Goal: Participate in discussion: Engage in conversation with other users on a specific topic

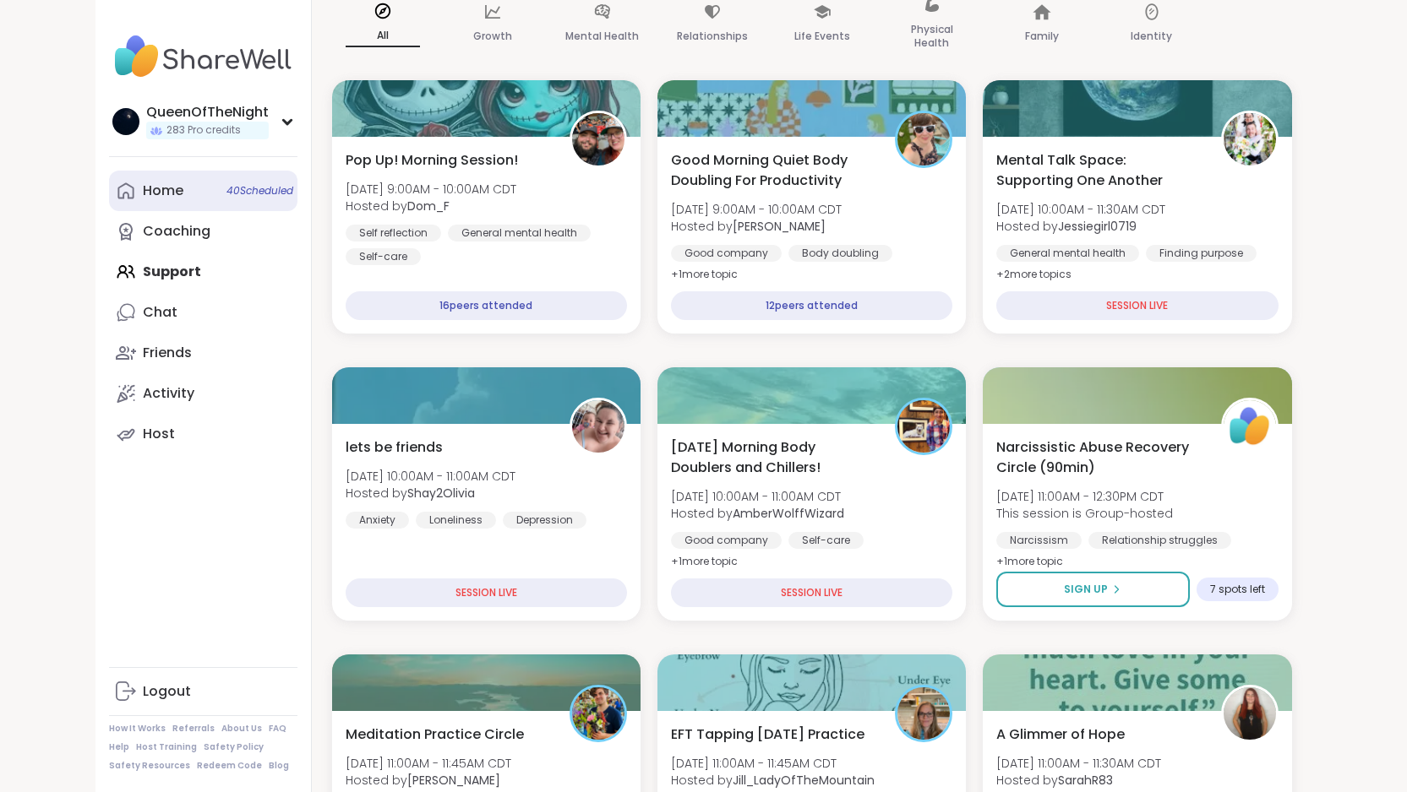
scroll to position [247, 0]
click at [143, 186] on div "Home 40 Scheduled" at bounding box center [163, 191] width 41 height 19
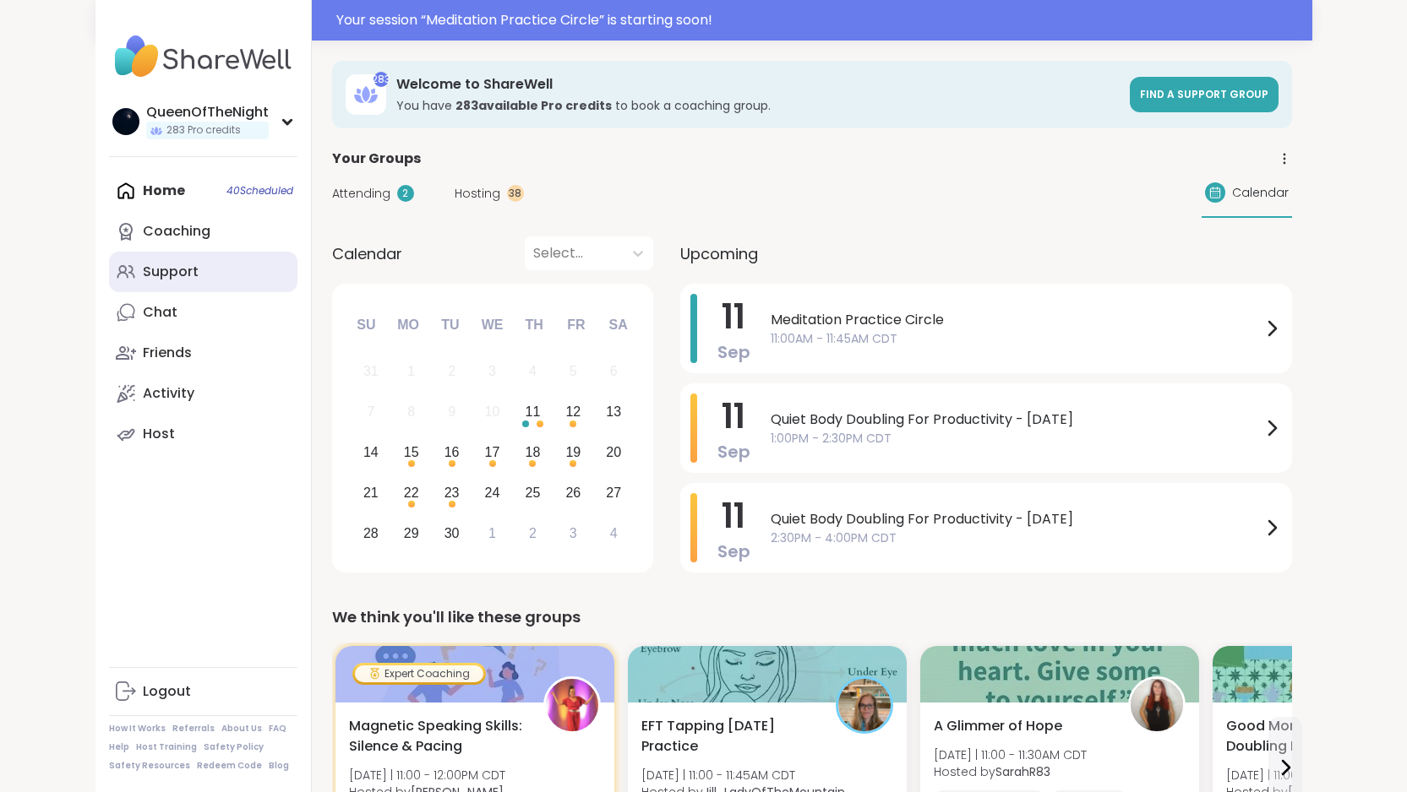
click at [143, 281] on div "Support" at bounding box center [171, 272] width 56 height 19
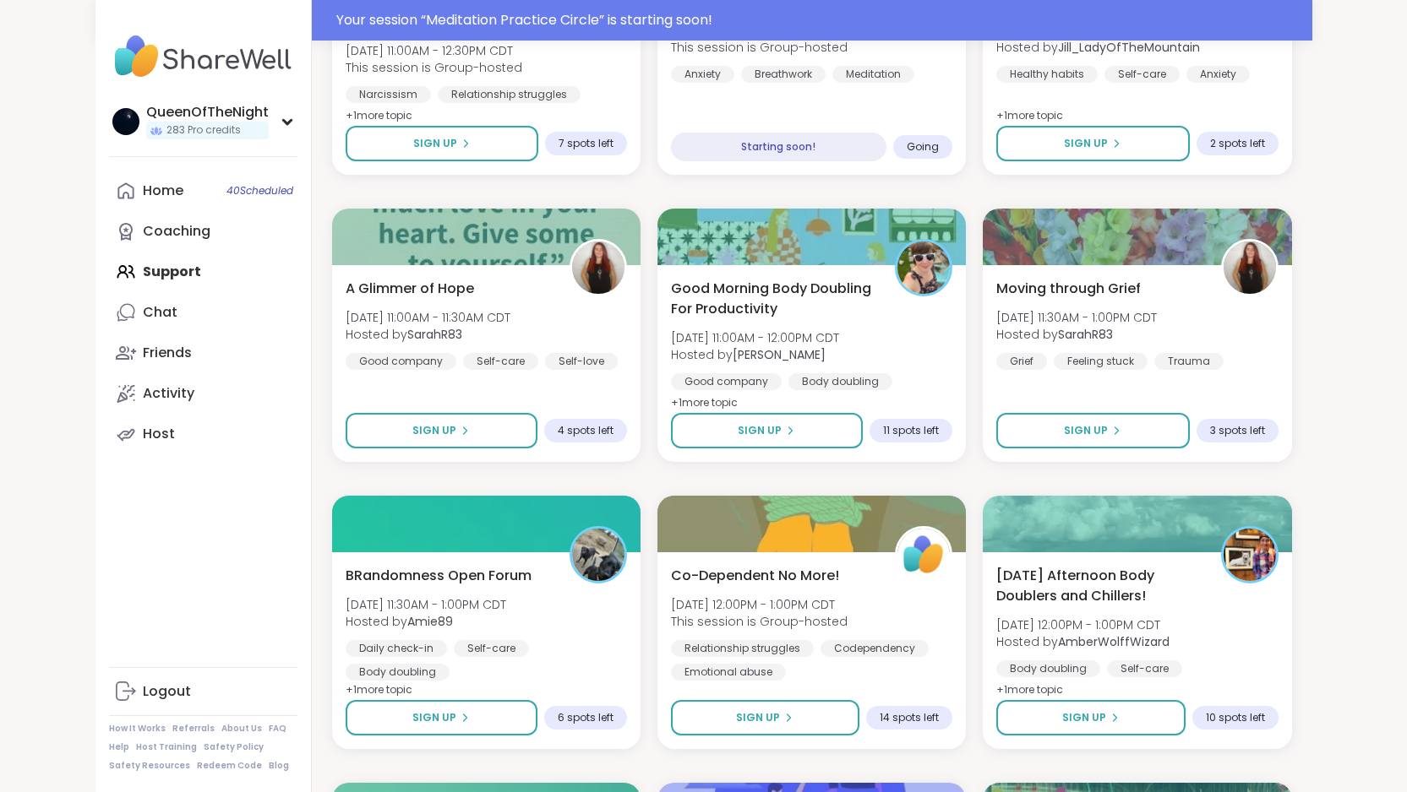
scroll to position [733, 0]
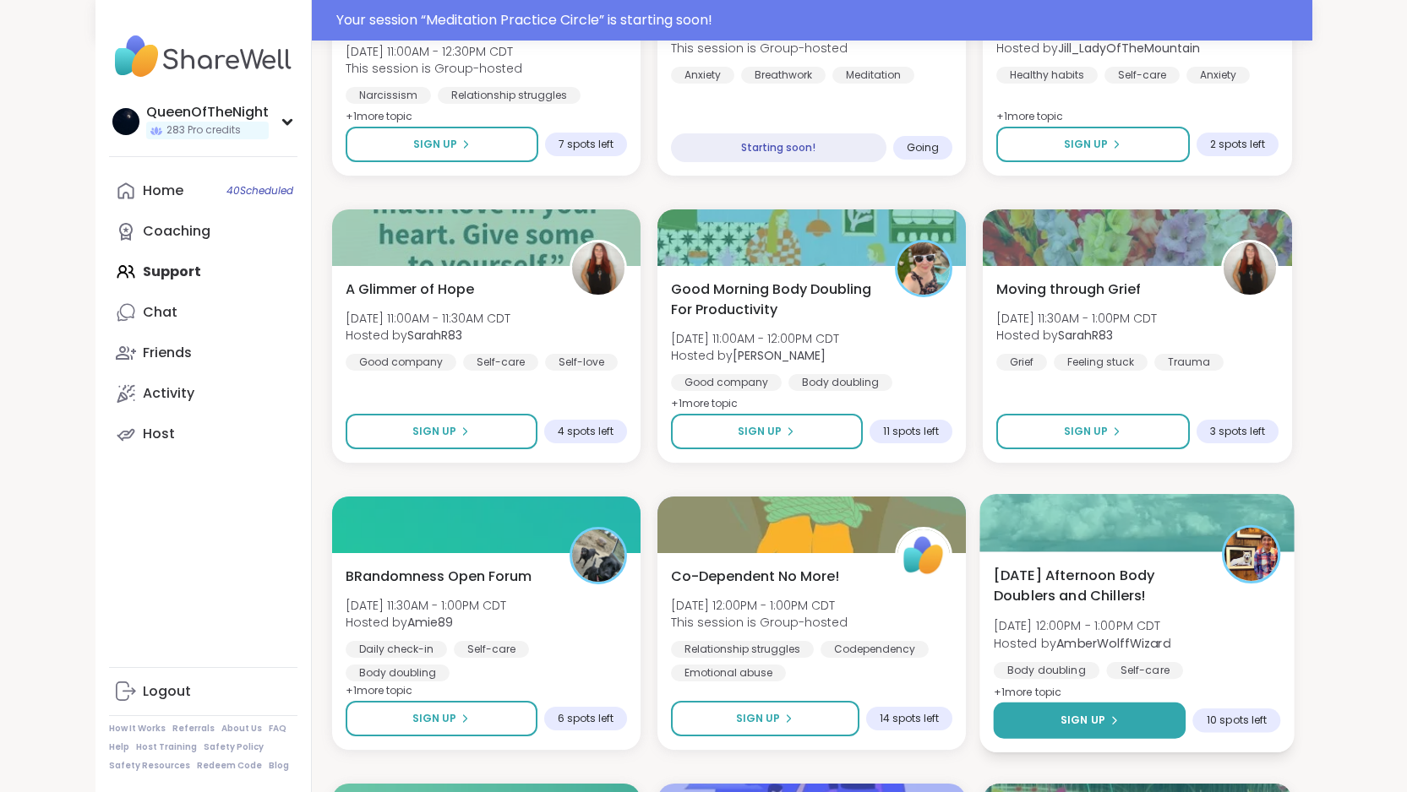
click at [1186, 703] on button "Sign Up" at bounding box center [1090, 721] width 193 height 36
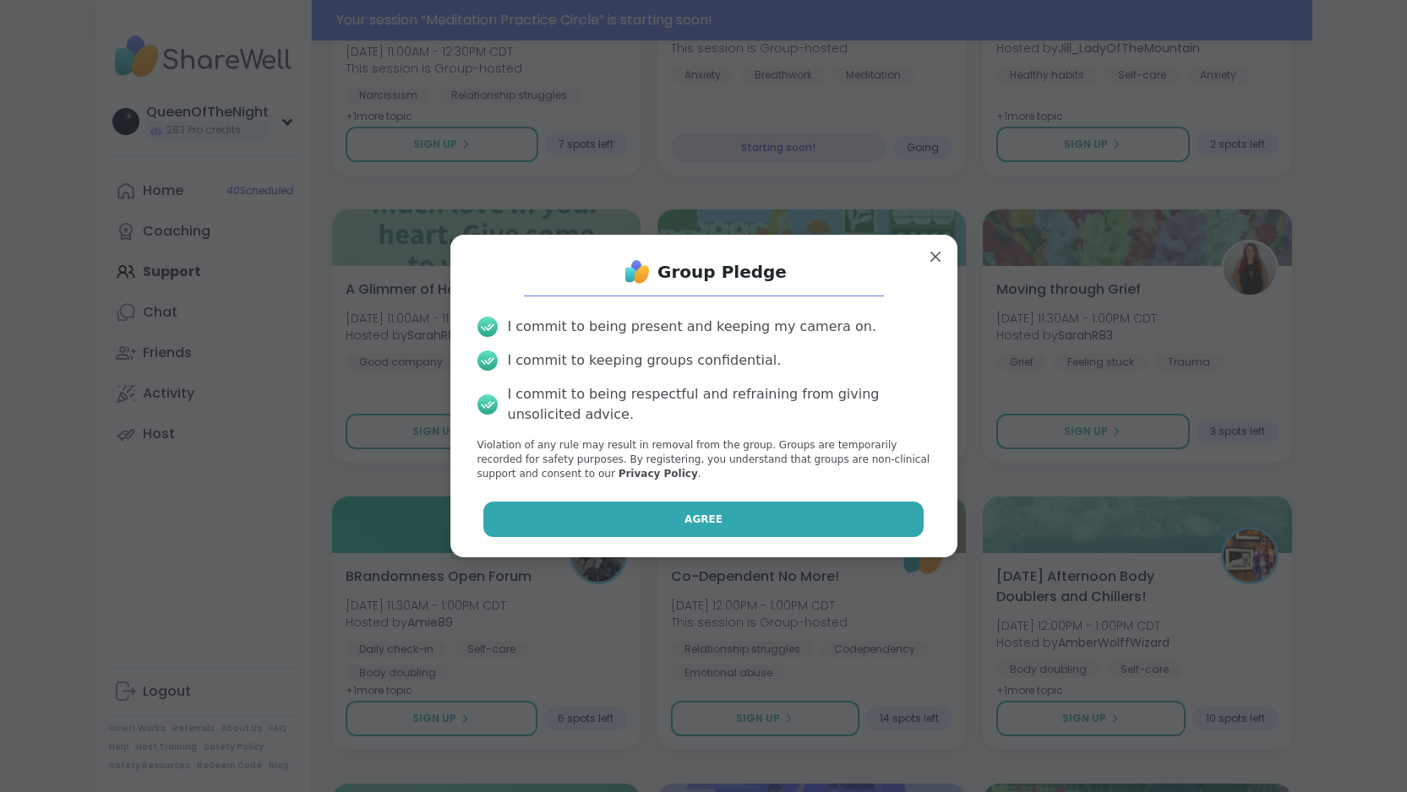
click at [707, 511] on button "Agree" at bounding box center [703, 519] width 440 height 35
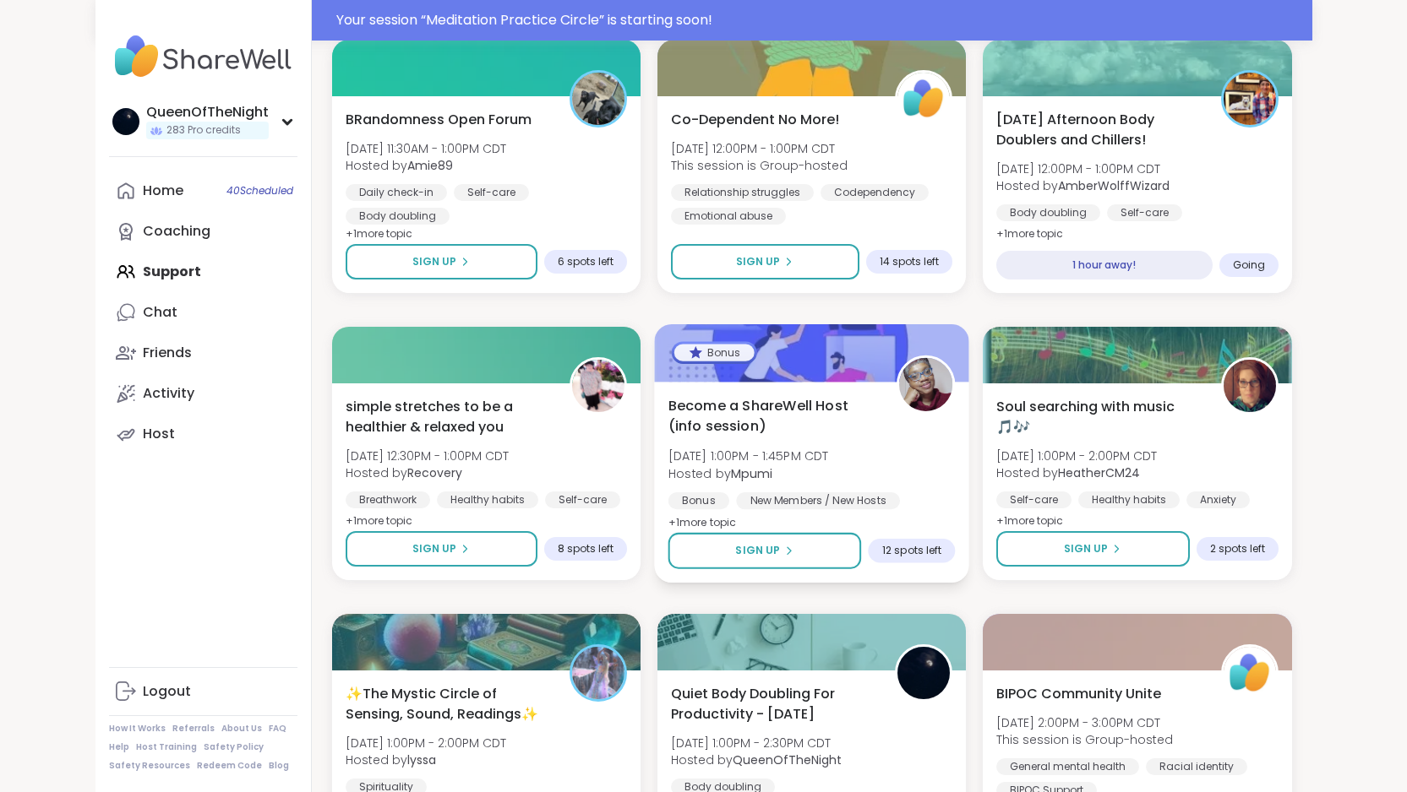
scroll to position [1198, 0]
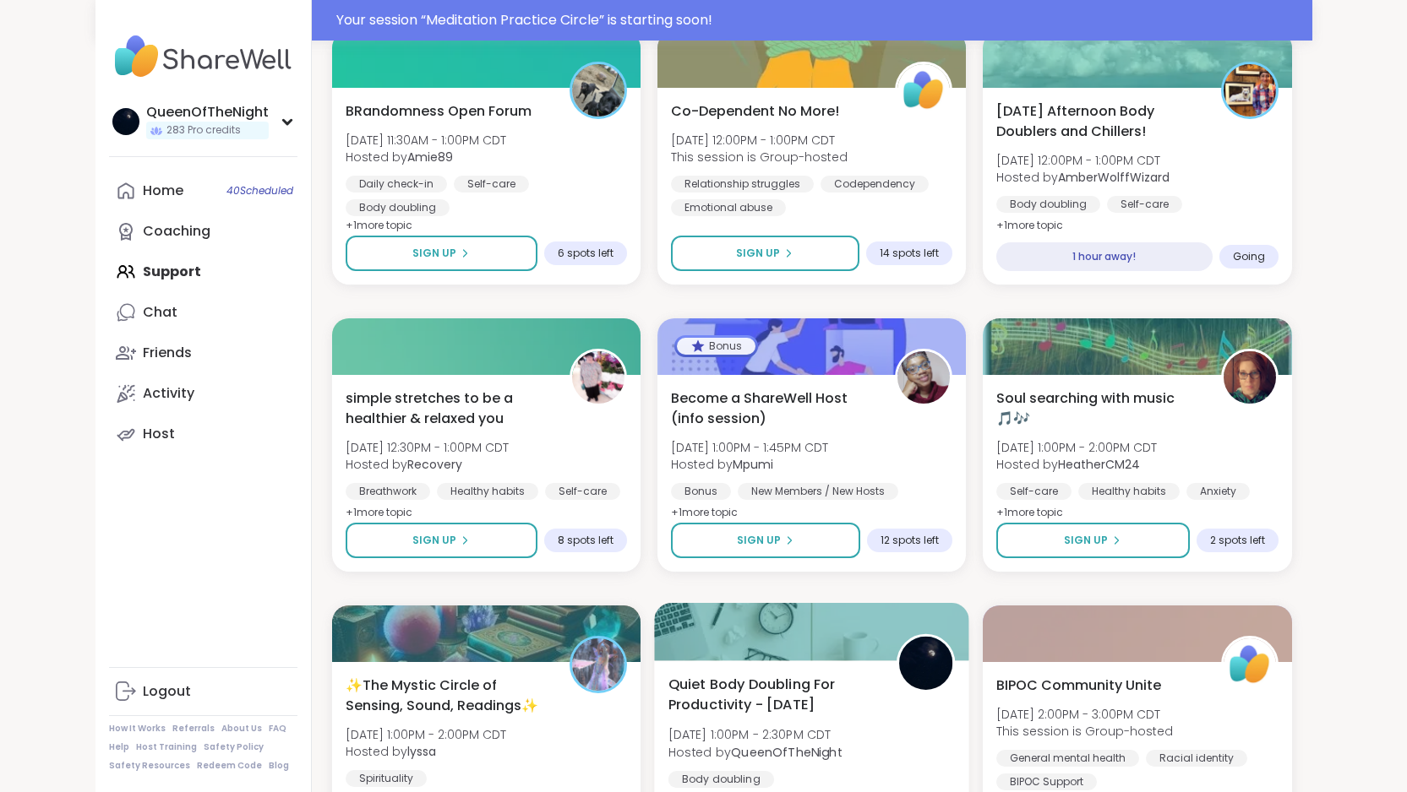
click at [654, 603] on div at bounding box center [811, 631] width 315 height 57
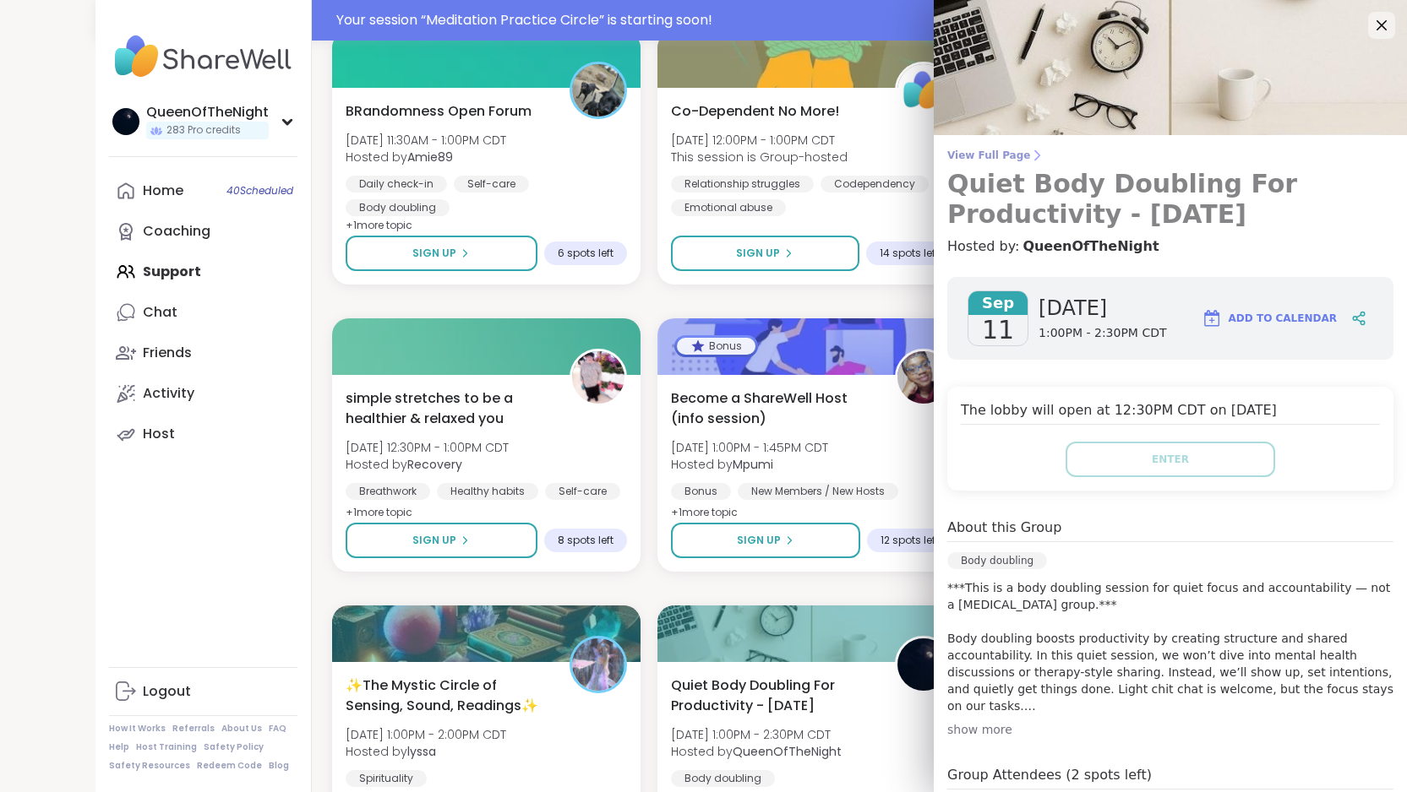
click at [1011, 155] on span "View Full Page" at bounding box center [1170, 156] width 446 height 14
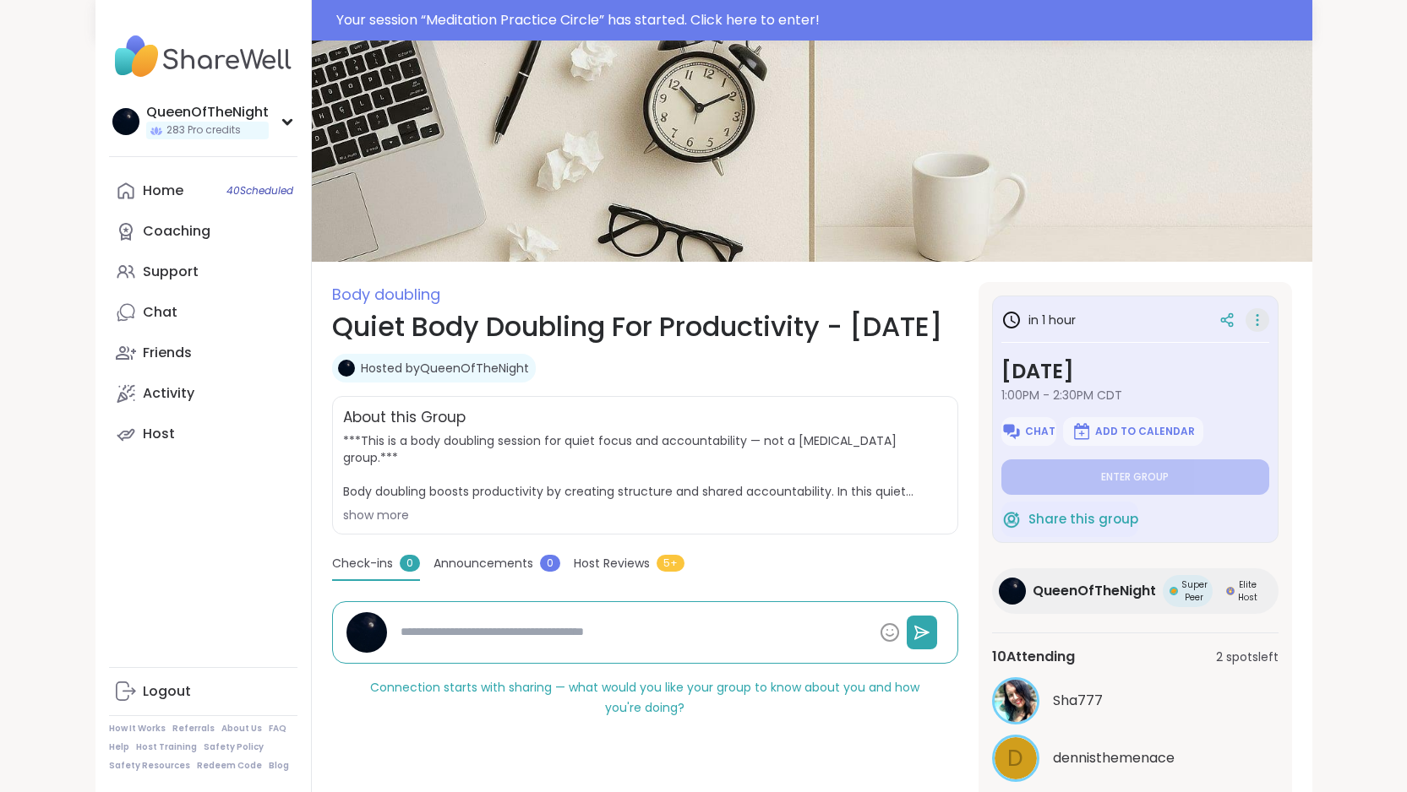
click at [1266, 321] on icon at bounding box center [1257, 320] width 17 height 24
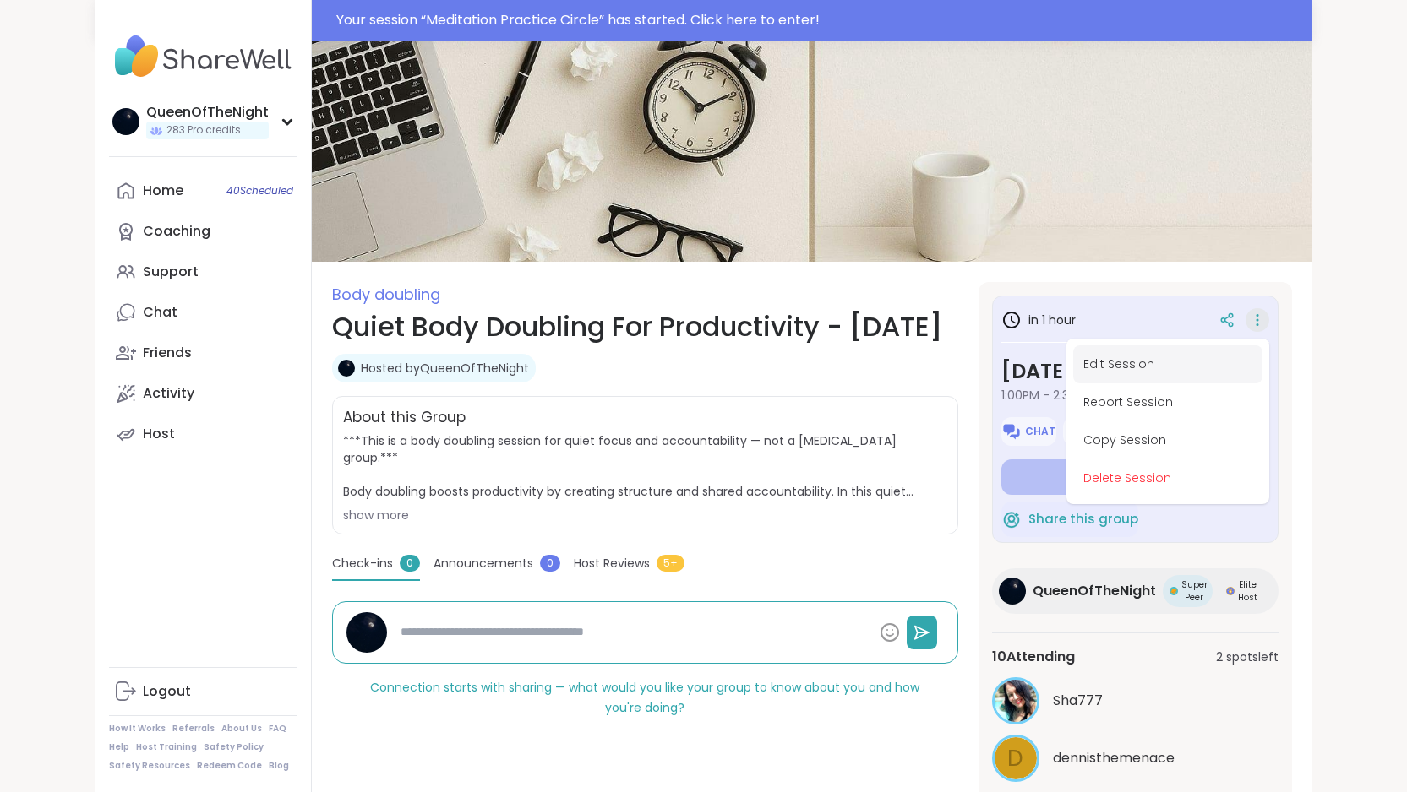
click at [1240, 368] on button "Edit Session" at bounding box center [1167, 365] width 189 height 38
type textarea "*"
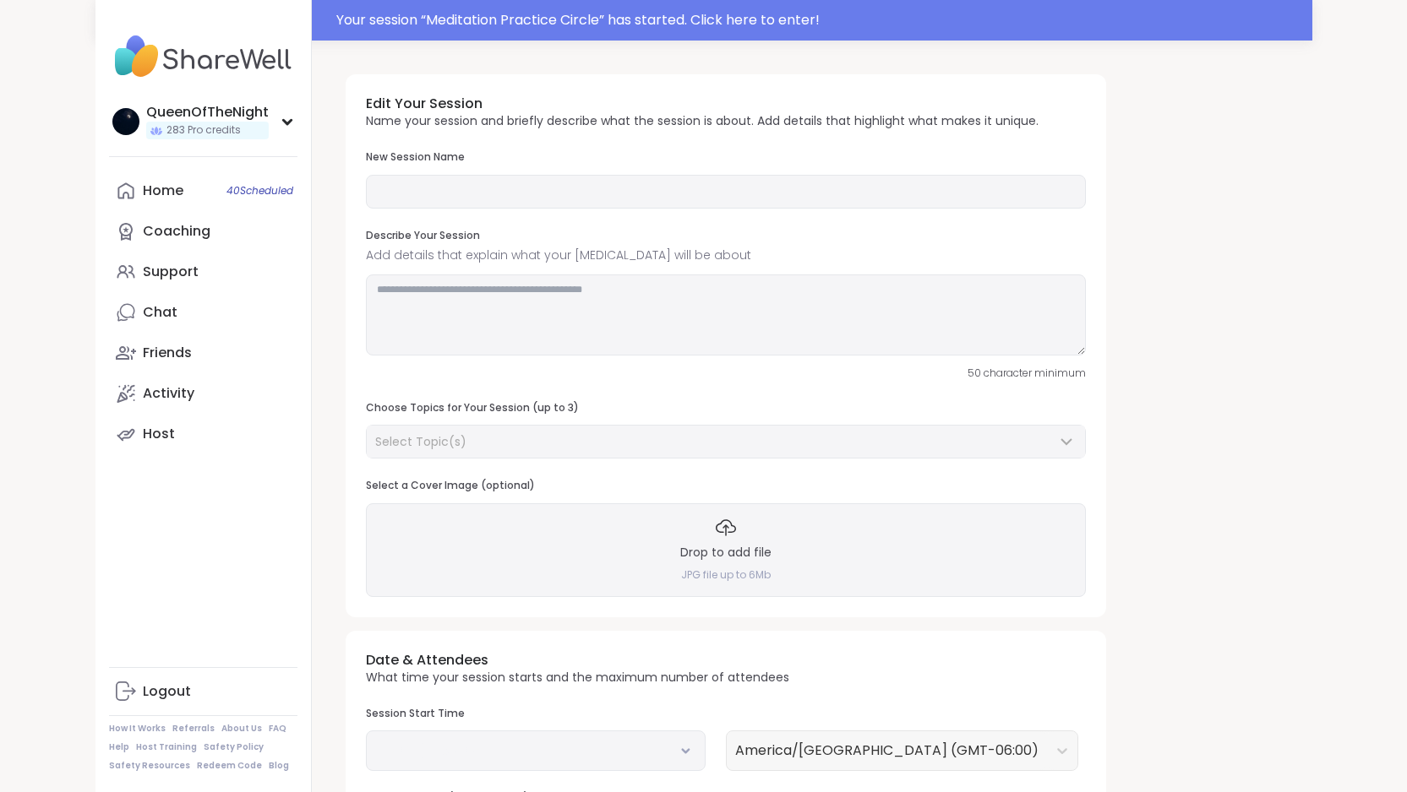
type input "**********"
type textarea "**********"
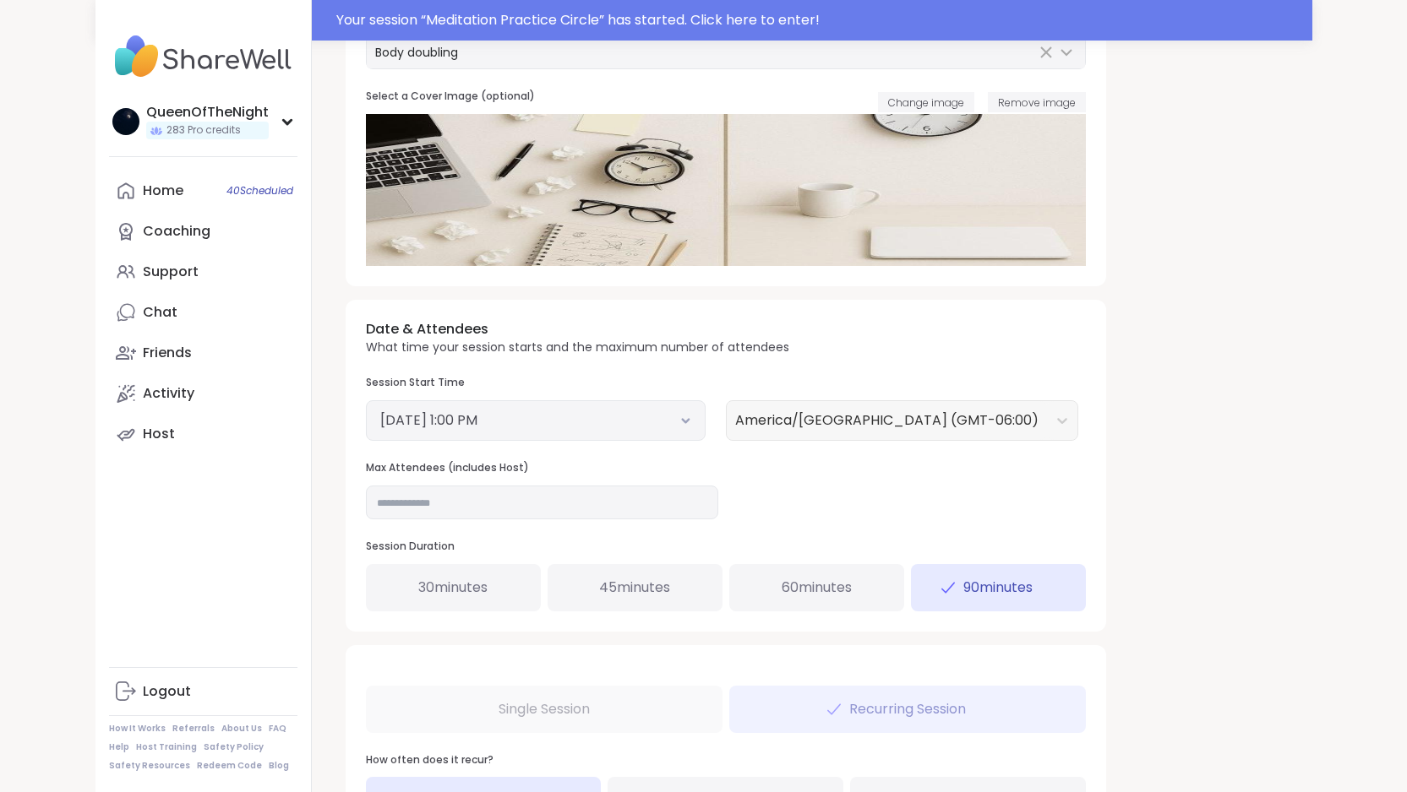
scroll to position [391, 0]
click at [654, 459] on div "Date & Attendees What time your session starts and the maximum number of attend…" at bounding box center [726, 463] width 760 height 331
click at [371, 493] on input "**" at bounding box center [542, 501] width 352 height 34
type input "**"
click at [1154, 497] on div "**********" at bounding box center [812, 354] width 960 height 1369
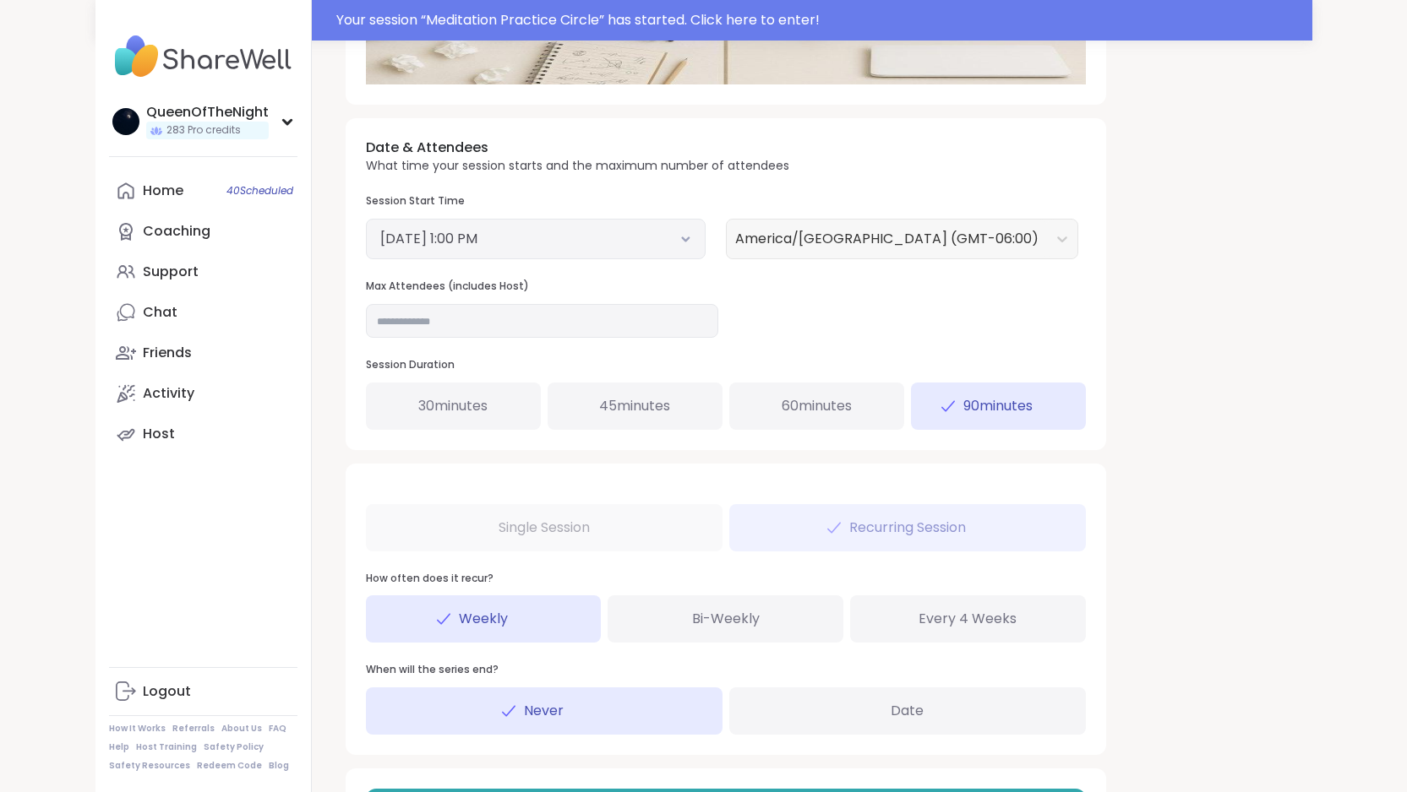
scroll to position [654, 0]
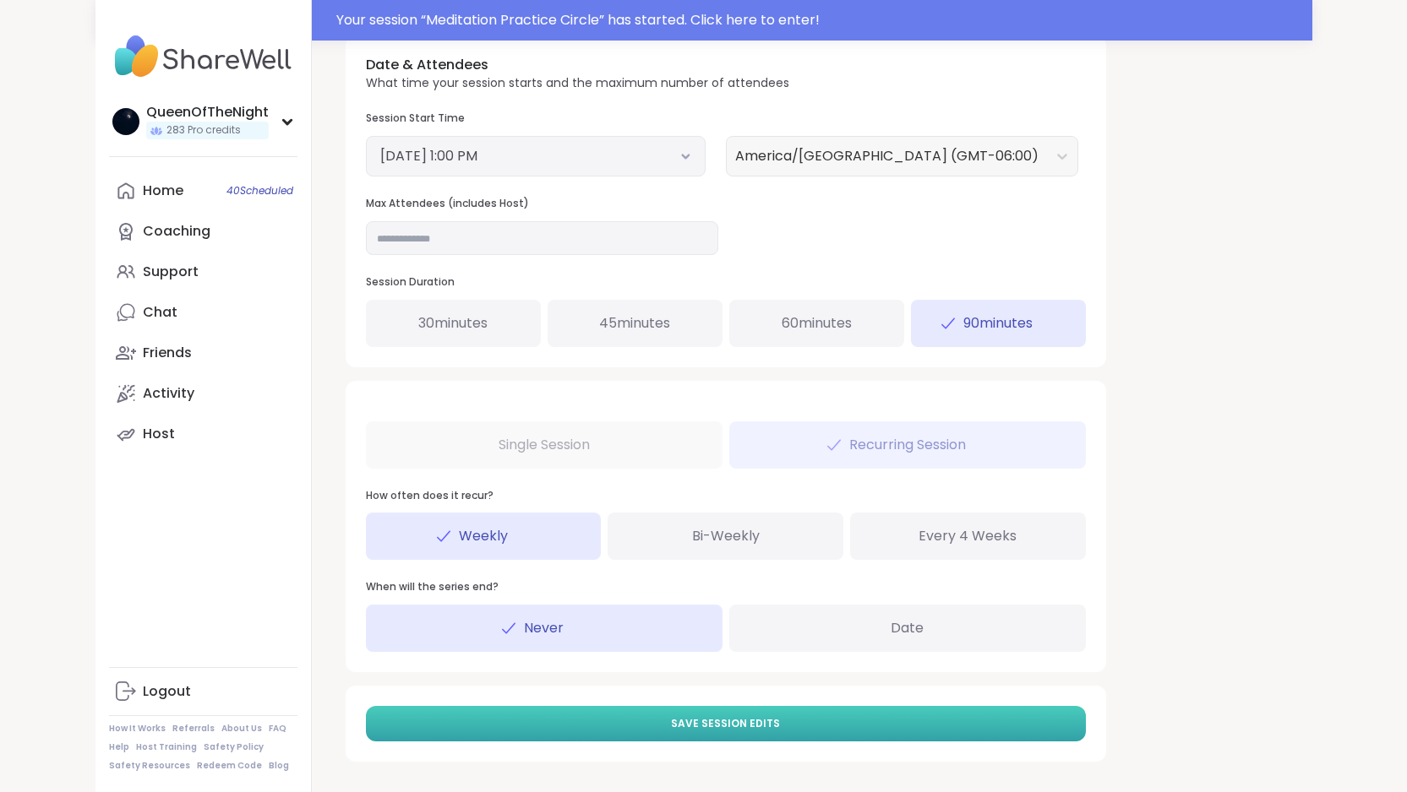
click at [712, 733] on button "Save Session Edits" at bounding box center [726, 723] width 720 height 35
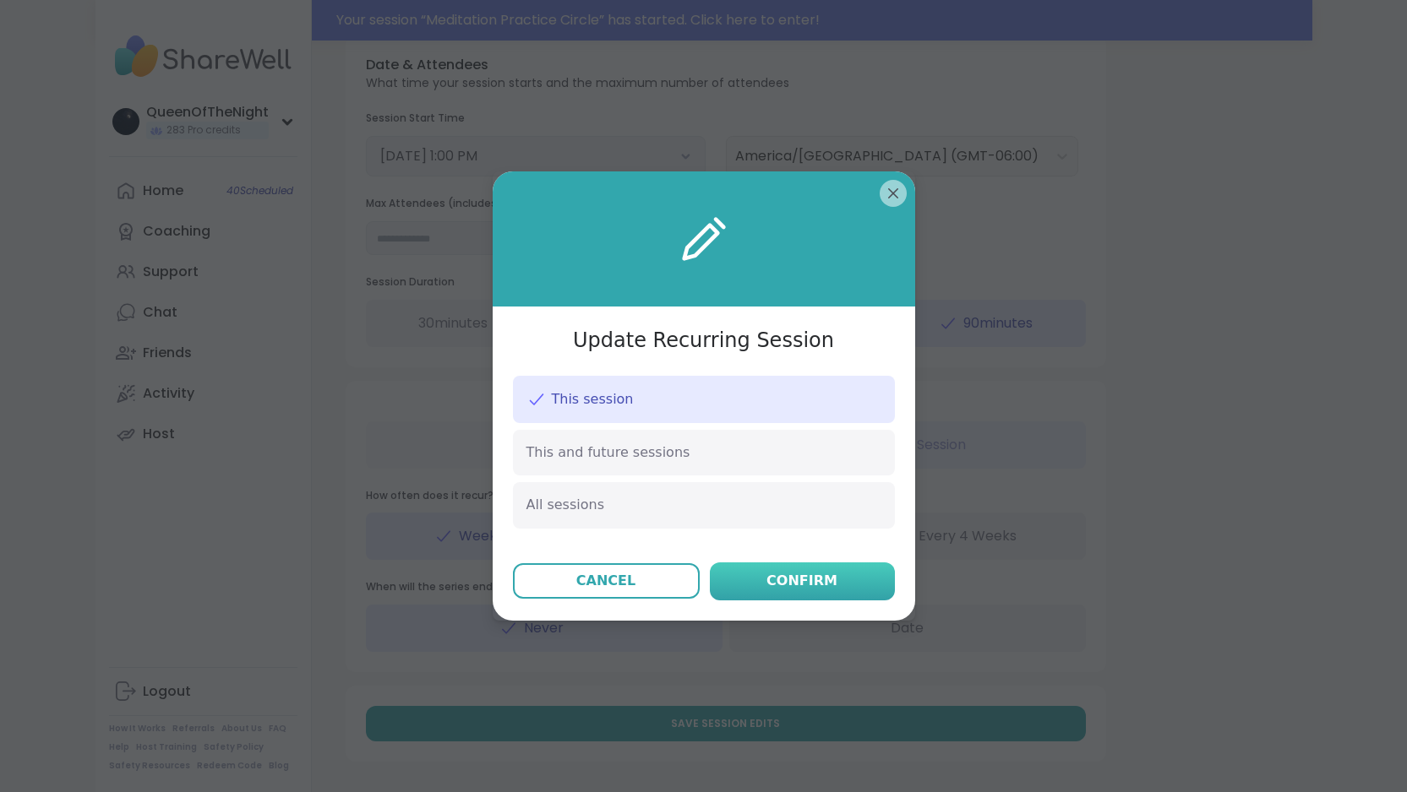
click at [800, 580] on div "Confirm" at bounding box center [801, 581] width 71 height 20
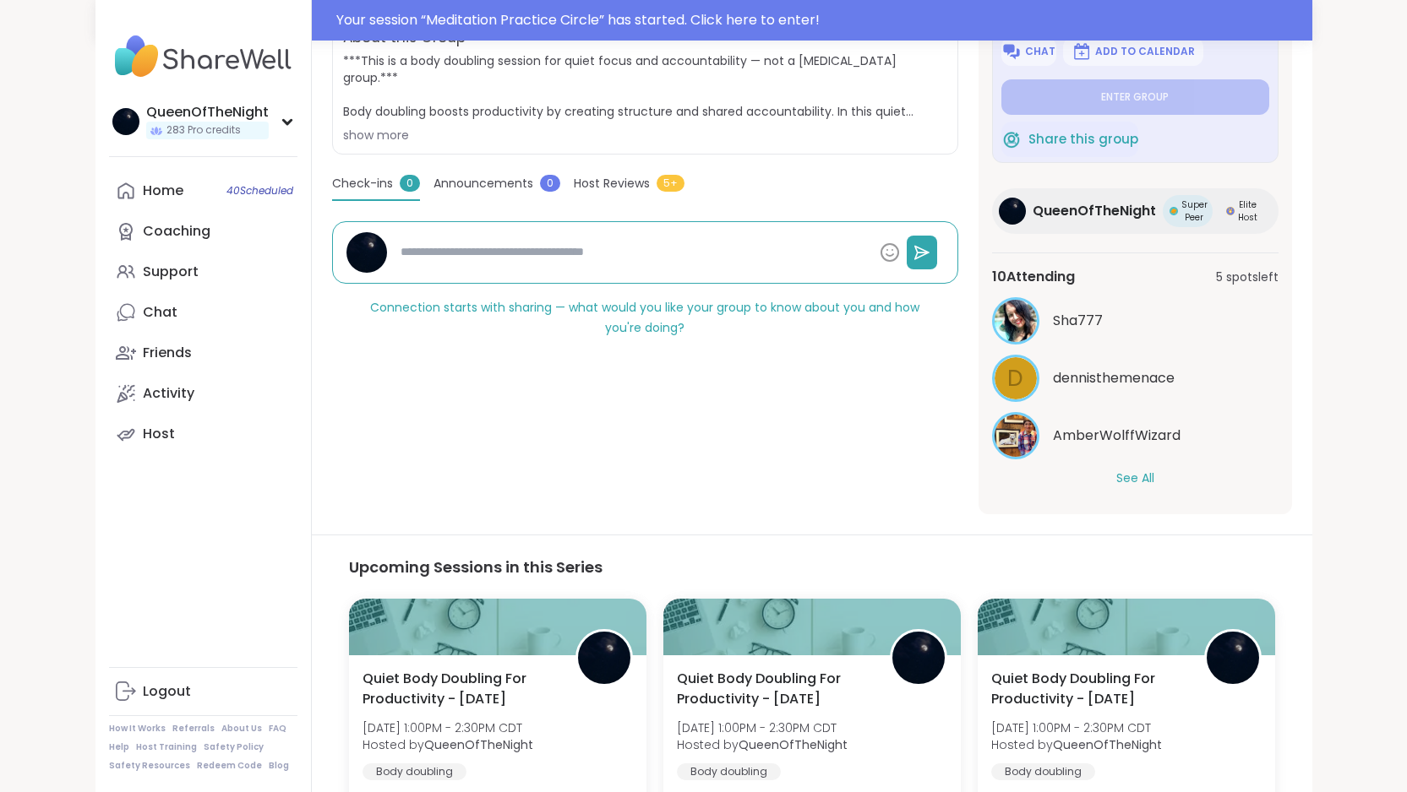
scroll to position [509, 0]
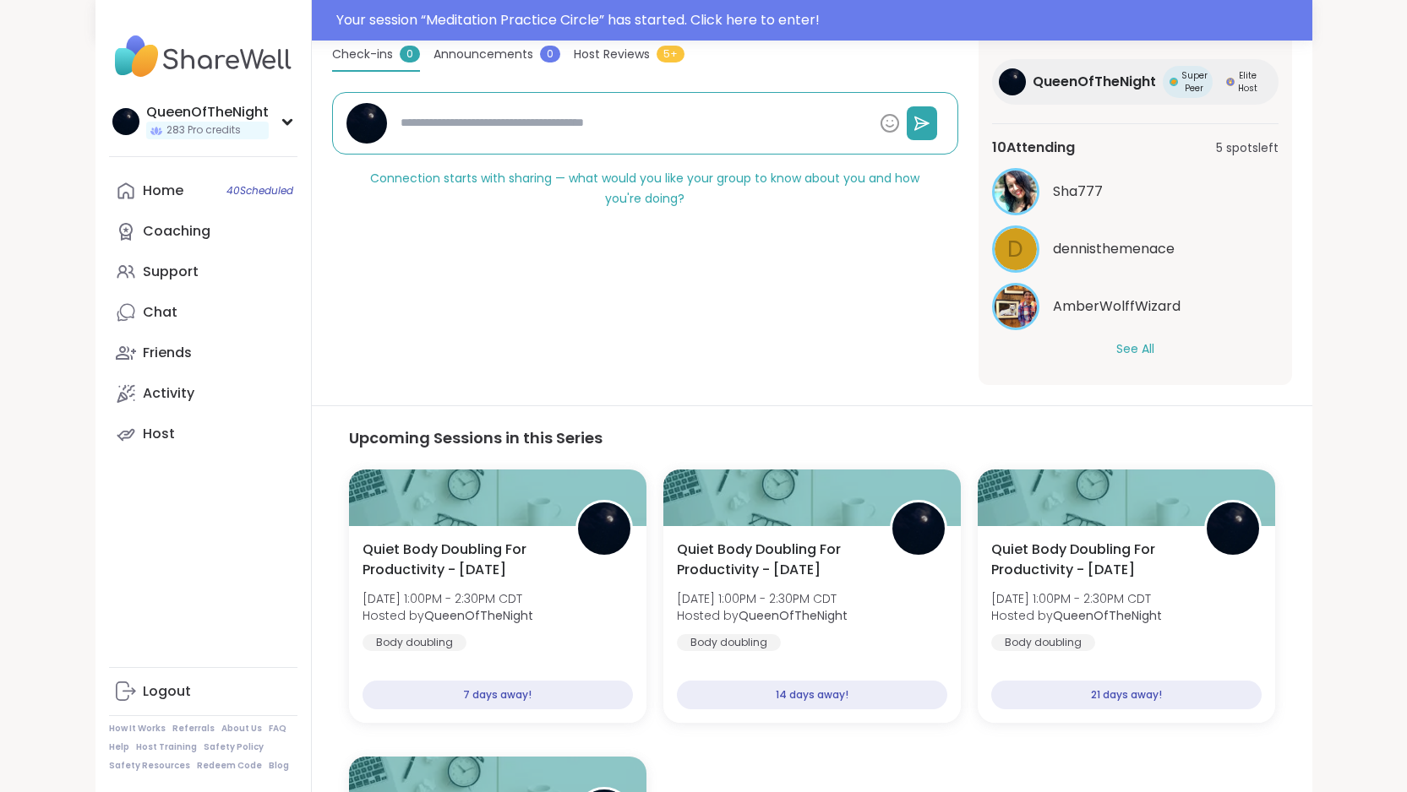
click at [1154, 347] on button "See All" at bounding box center [1135, 349] width 38 height 18
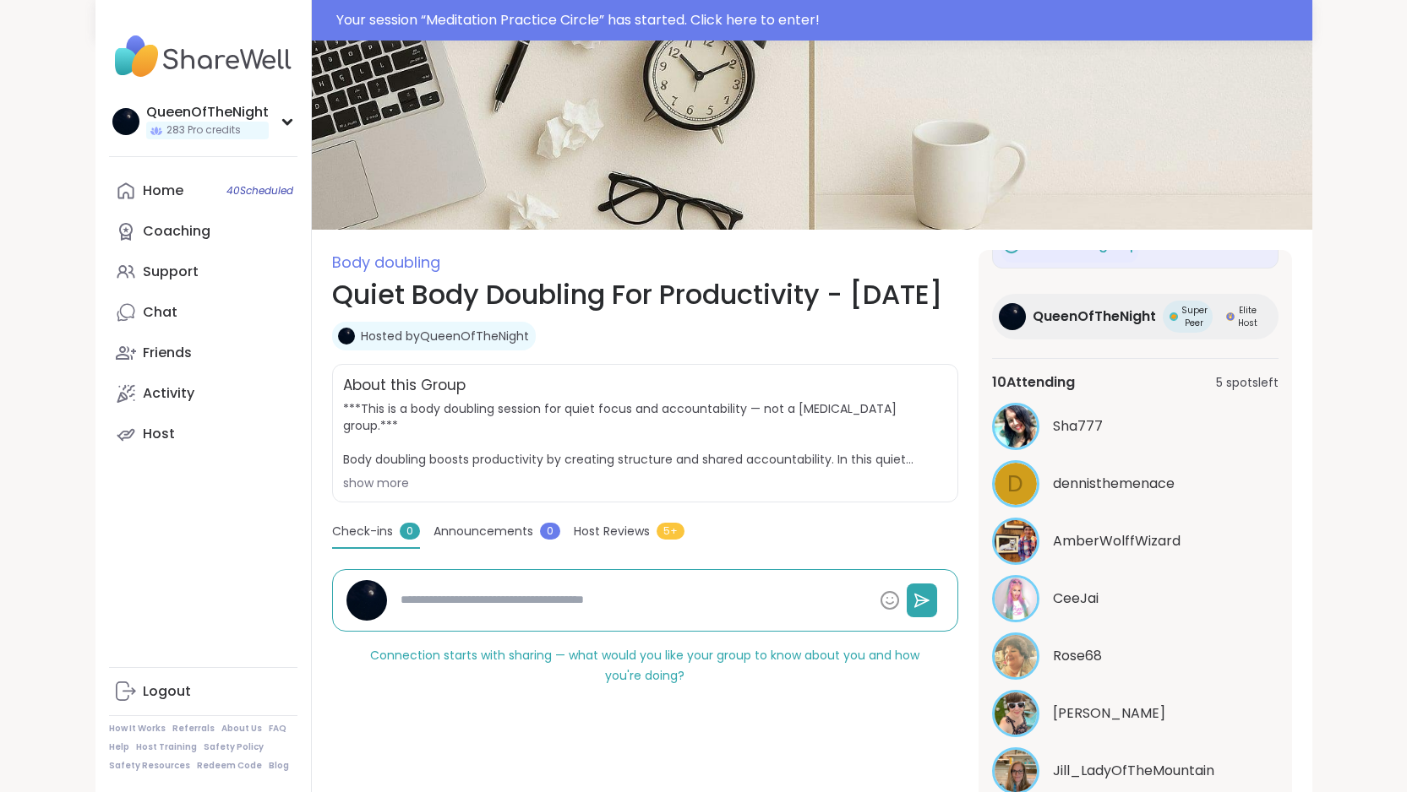
scroll to position [0, 0]
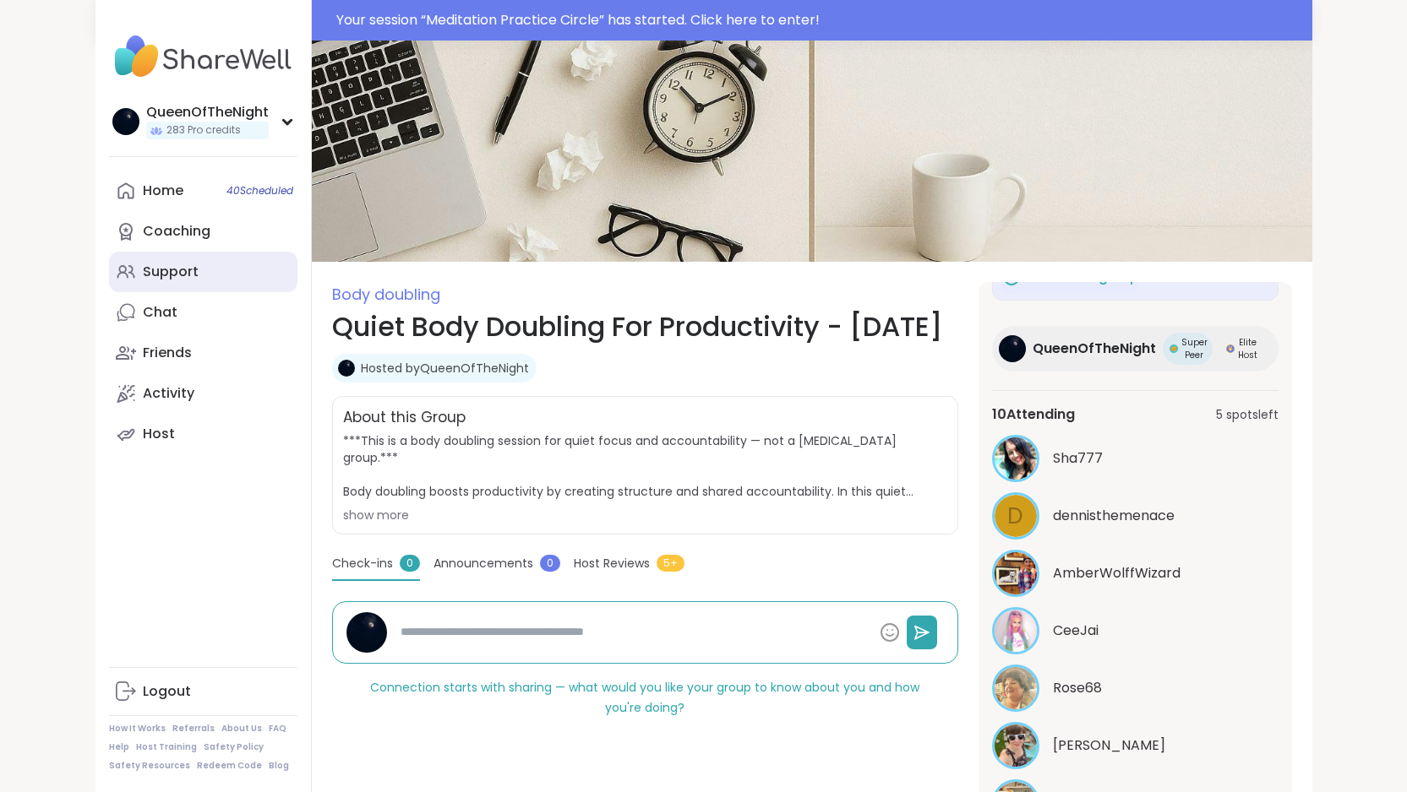
click at [113, 275] on link "Support" at bounding box center [203, 272] width 188 height 41
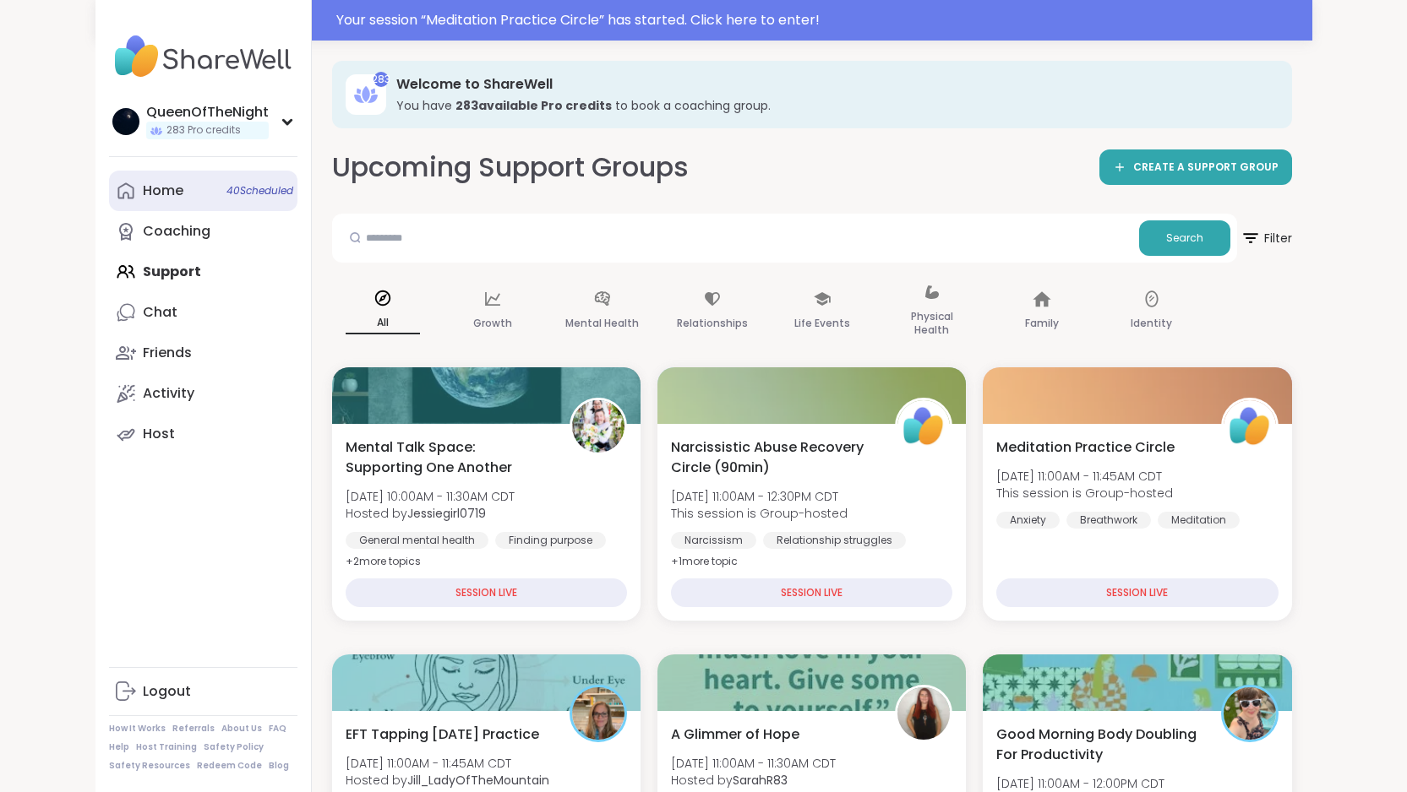
click at [109, 191] on link "Home 40 Scheduled" at bounding box center [203, 191] width 188 height 41
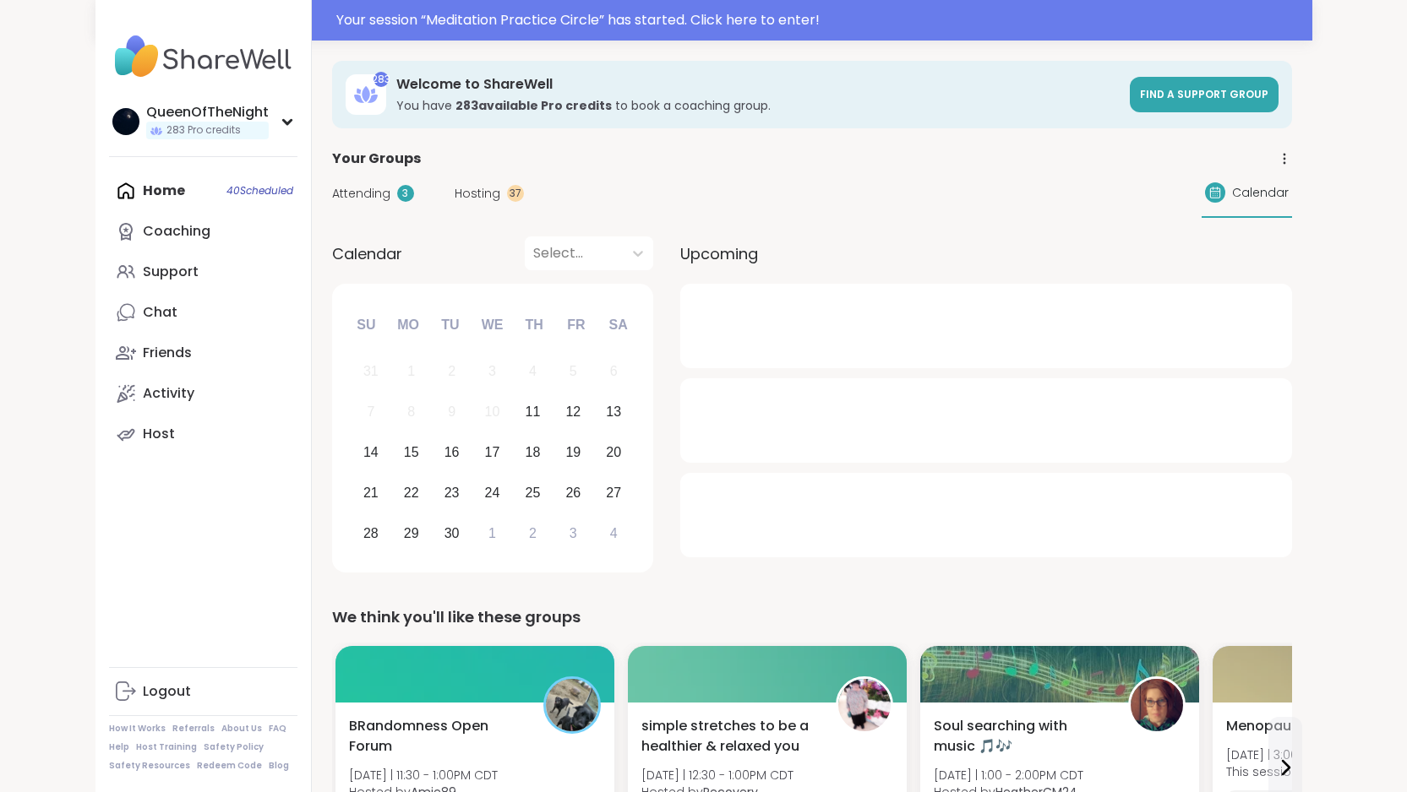
click at [455, 191] on span "Hosting" at bounding box center [478, 194] width 46 height 18
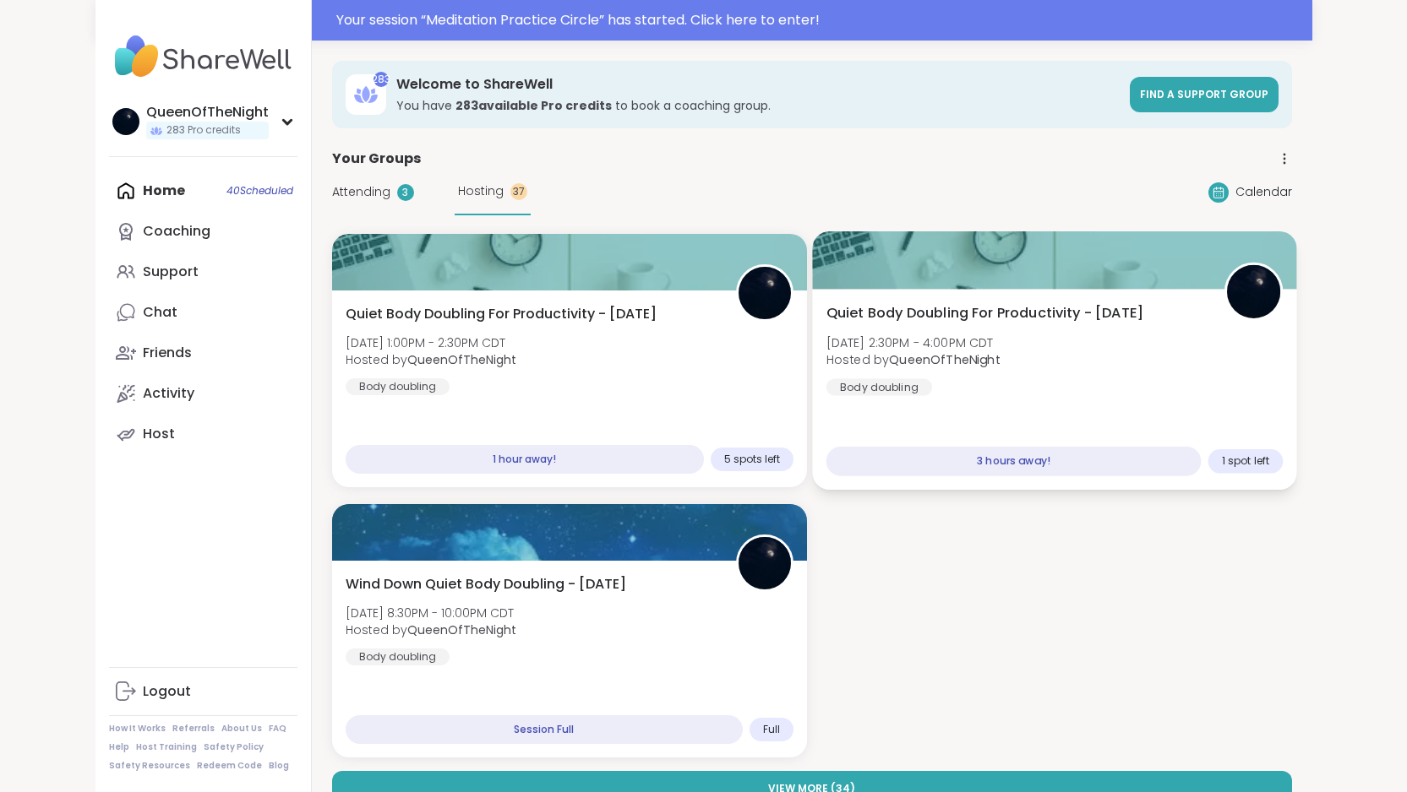
click at [812, 269] on div at bounding box center [1054, 259] width 484 height 57
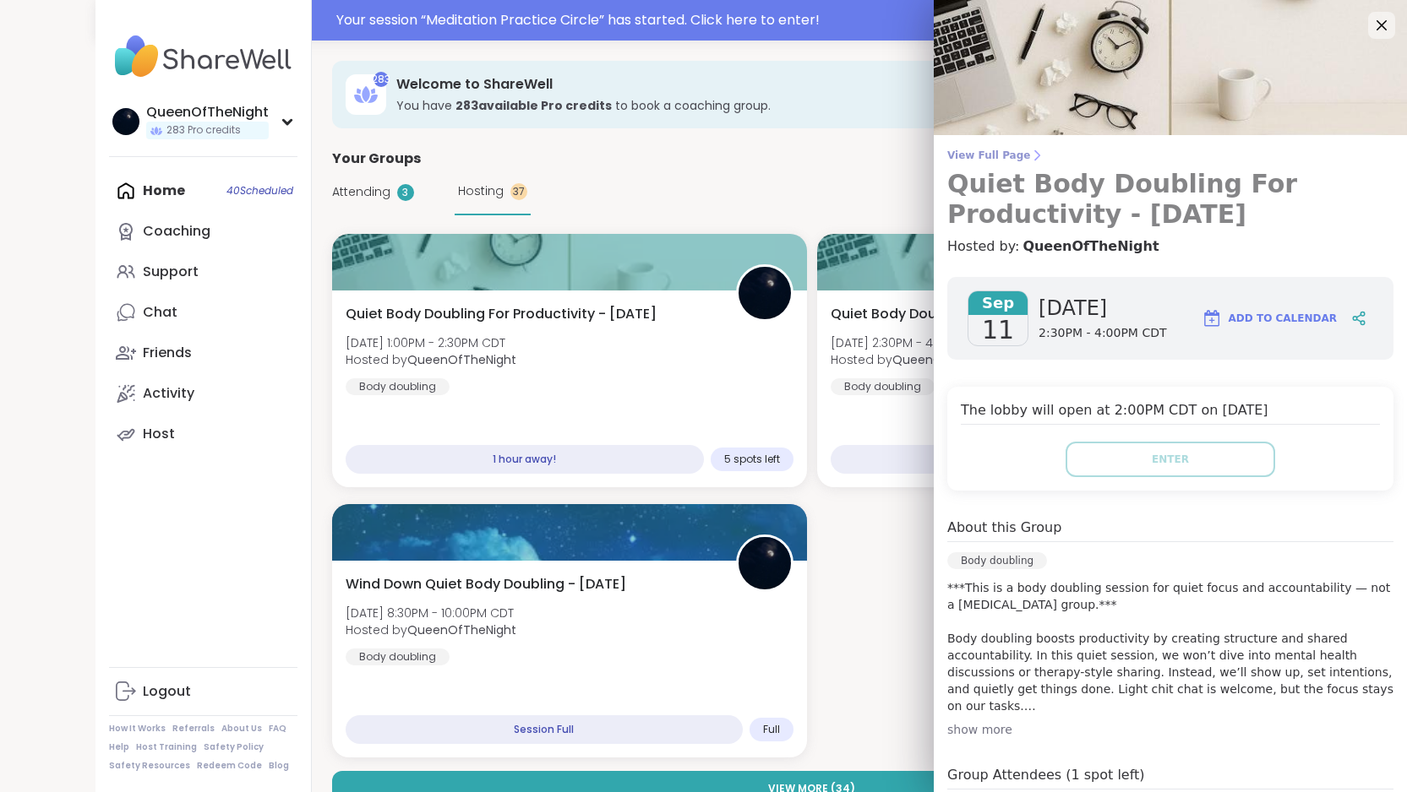
click at [1009, 160] on span "View Full Page" at bounding box center [1170, 156] width 446 height 14
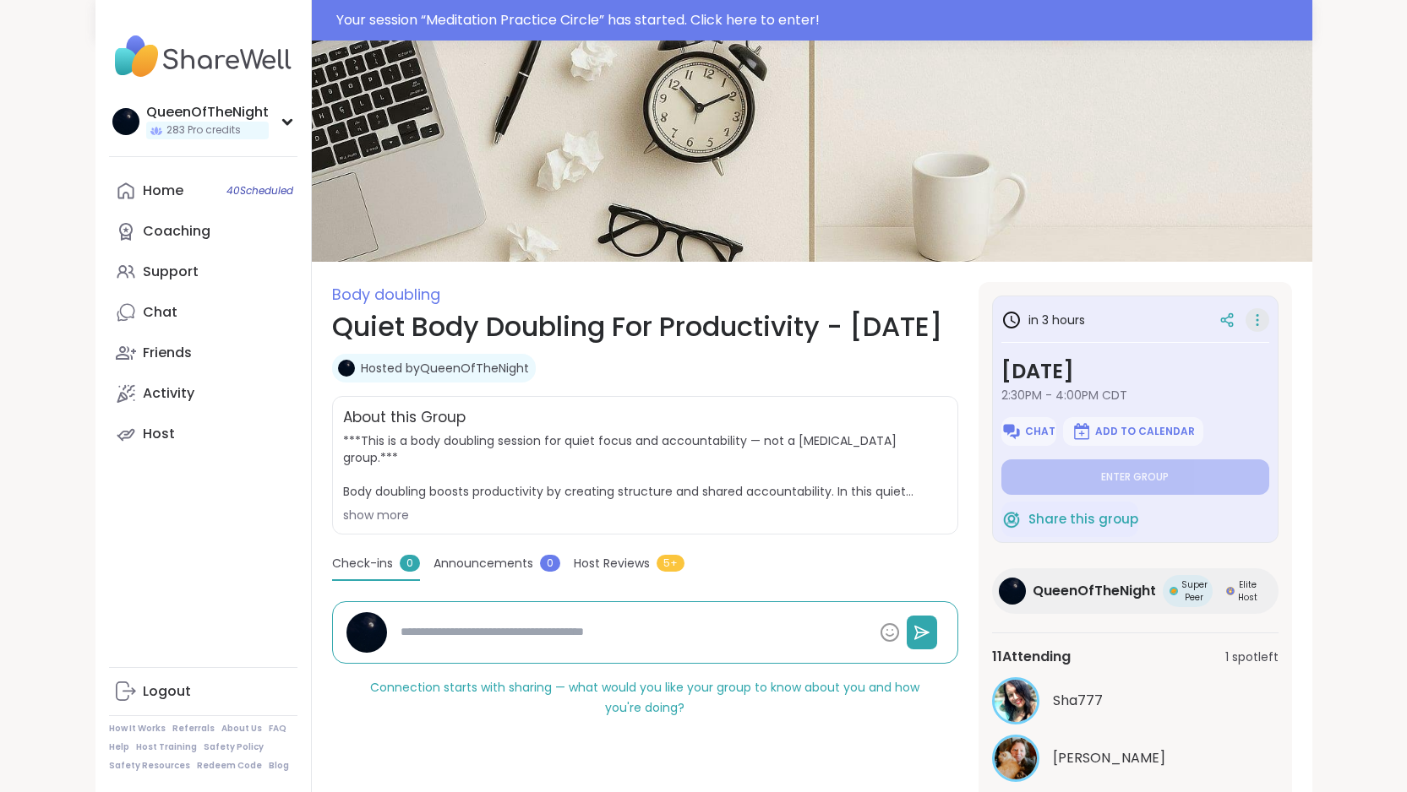
click at [1266, 318] on icon at bounding box center [1257, 320] width 17 height 24
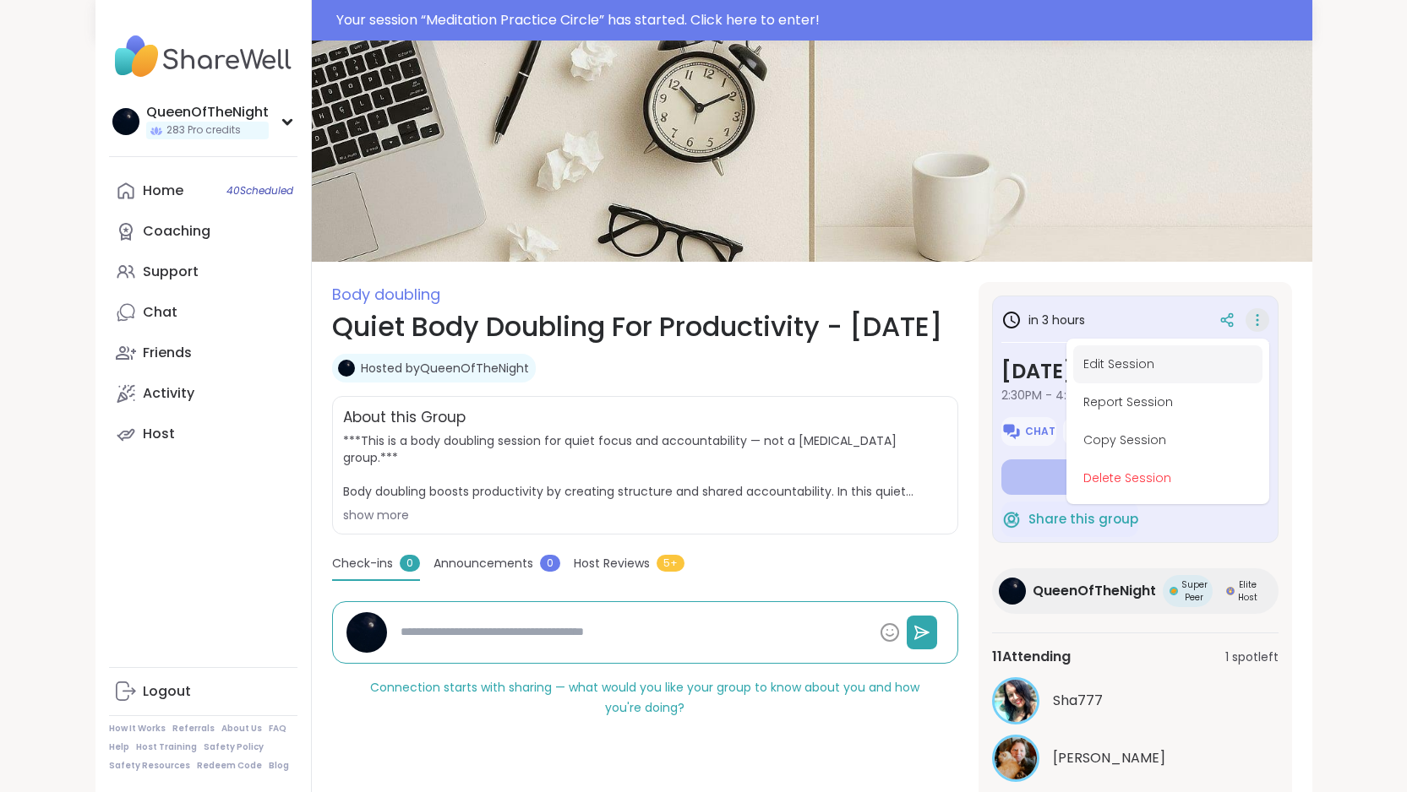
click at [1262, 362] on button "Edit Session" at bounding box center [1167, 365] width 189 height 38
type textarea "*"
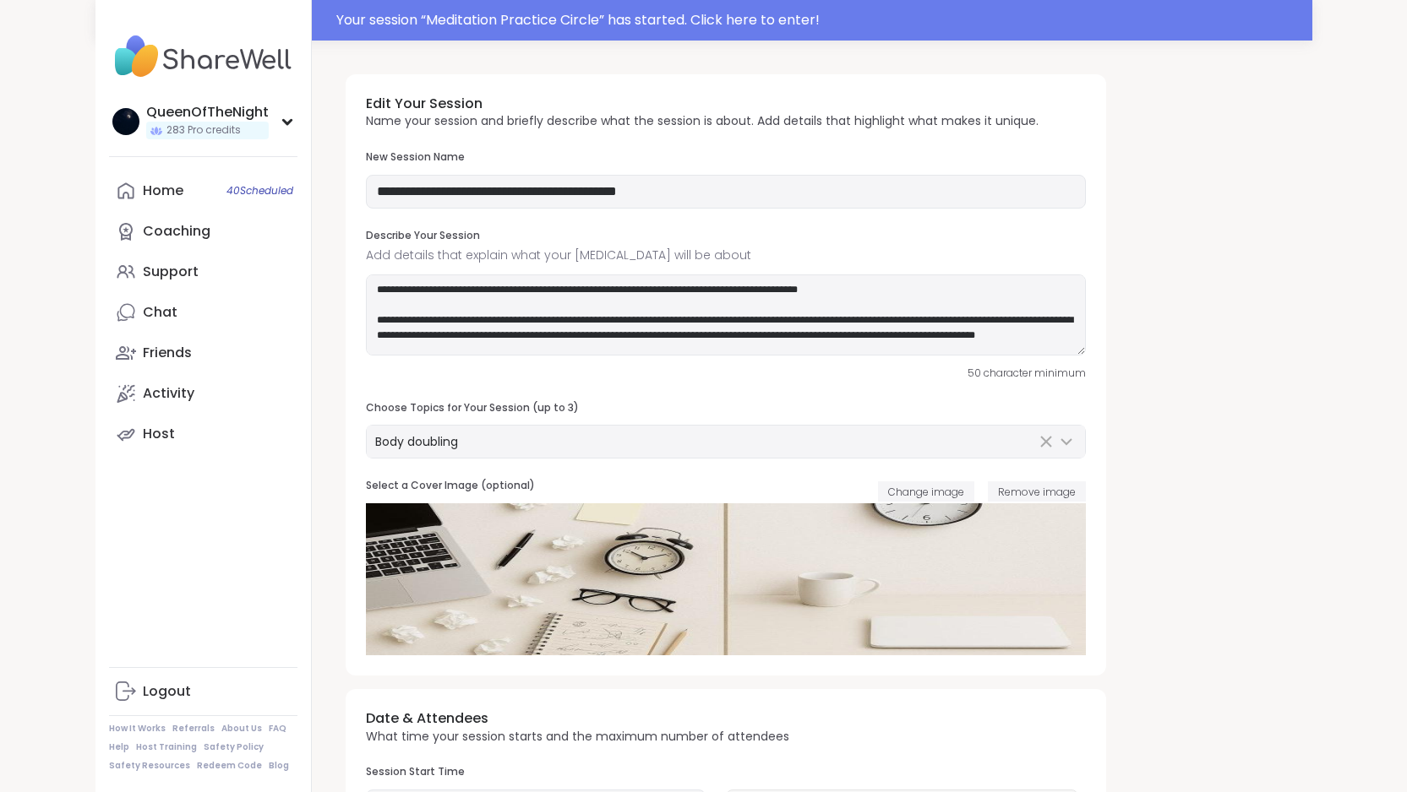
type input "**********"
type textarea "**********"
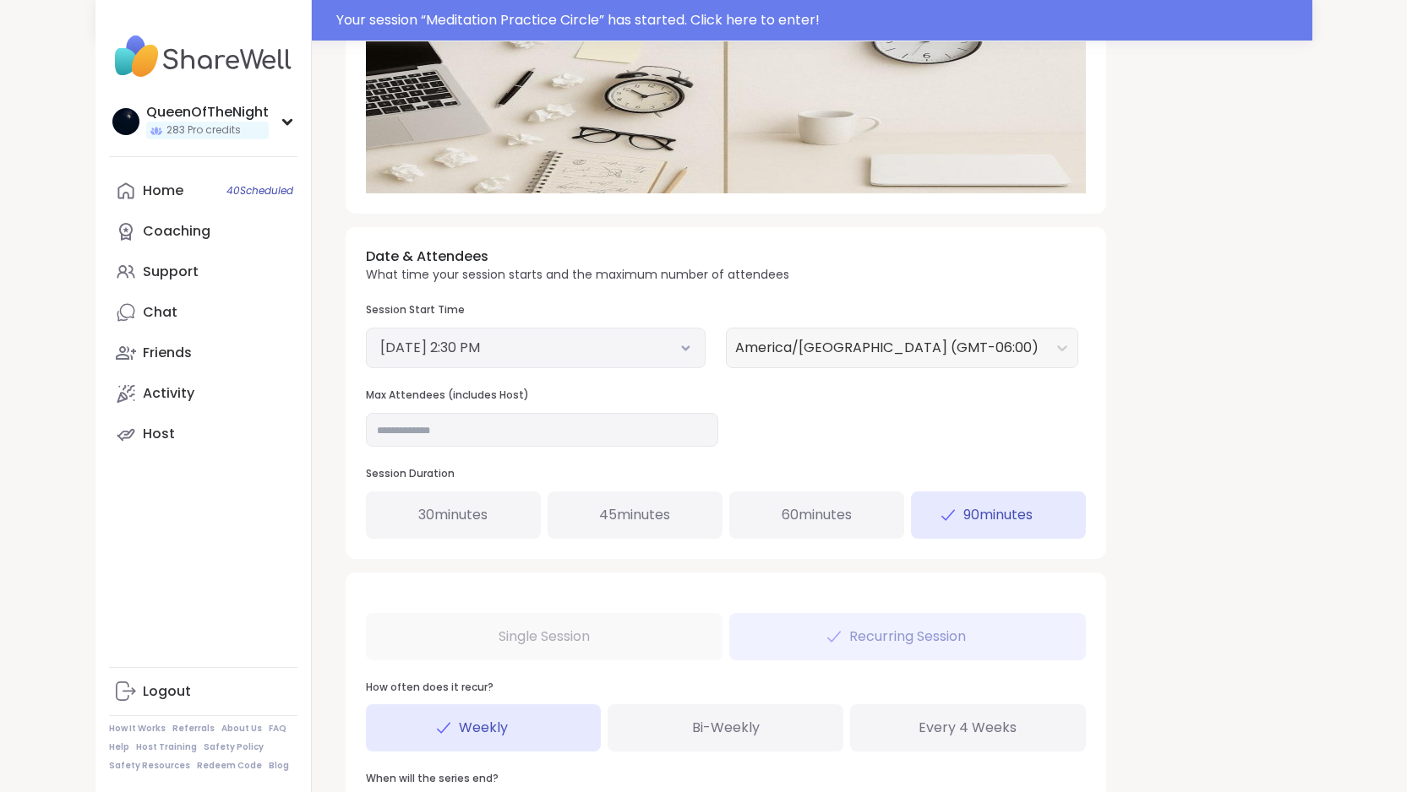
scroll to position [471, 0]
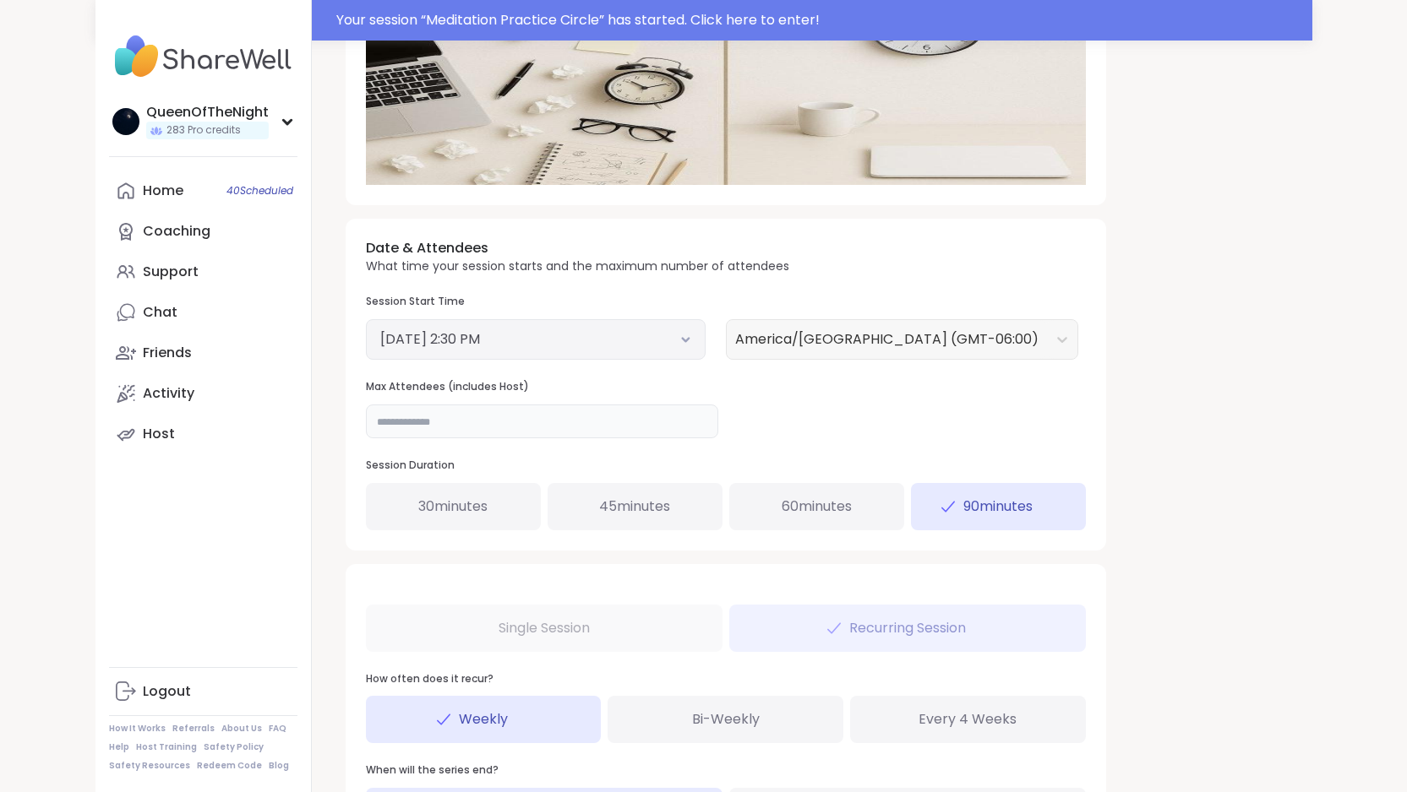
click at [394, 421] on input "**" at bounding box center [542, 422] width 352 height 34
type input "**"
click at [1127, 442] on div "**********" at bounding box center [812, 274] width 960 height 1369
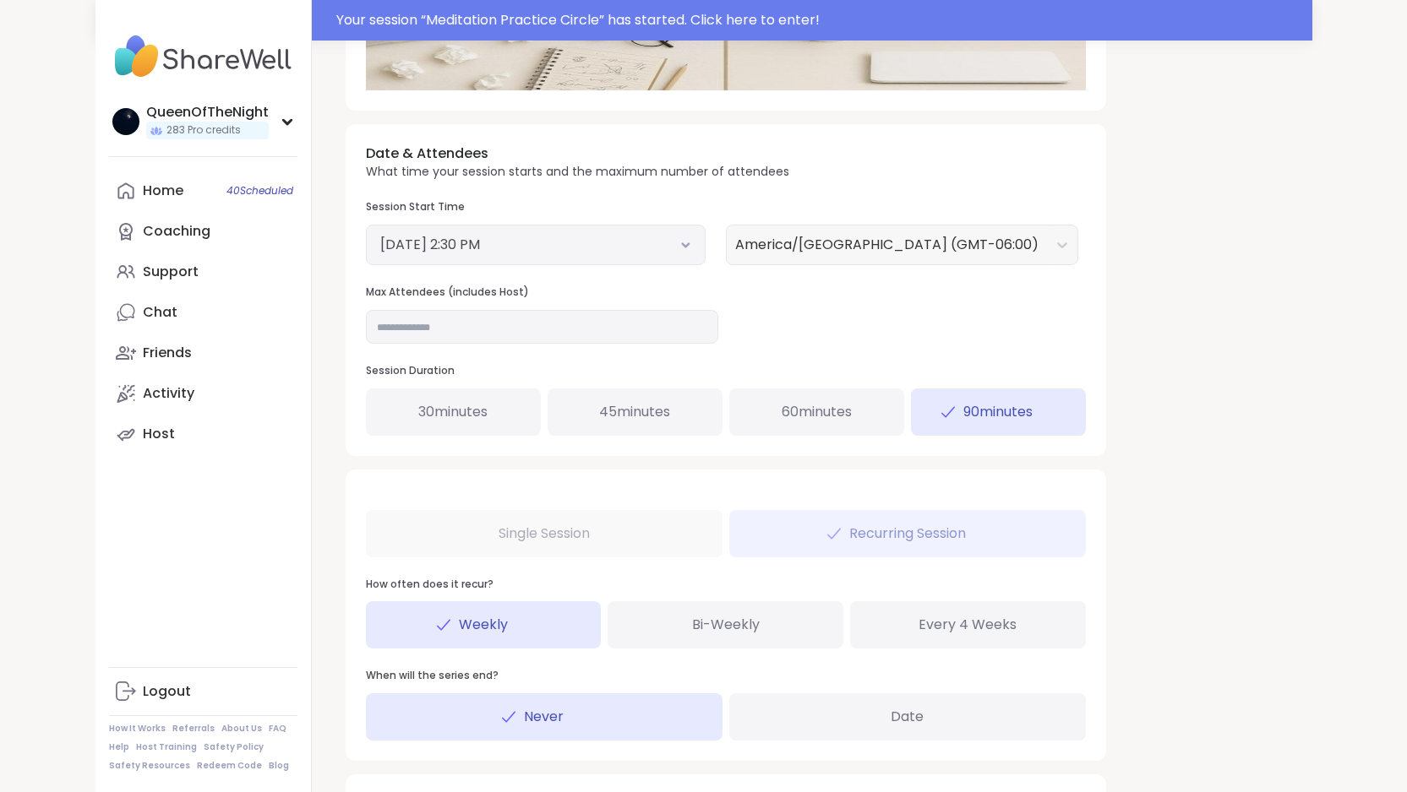
scroll to position [654, 0]
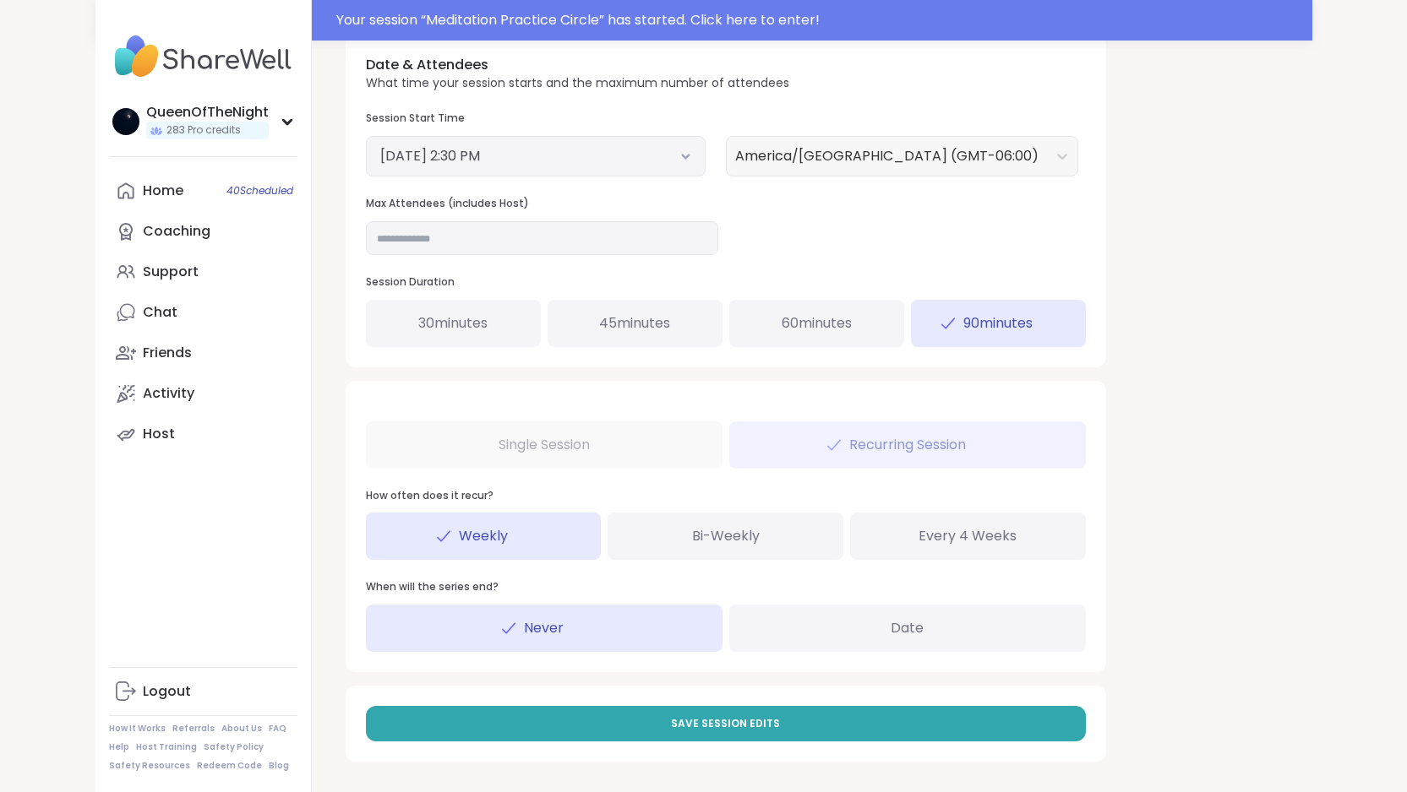
click at [646, 704] on div "Save Session Edits" at bounding box center [726, 724] width 760 height 76
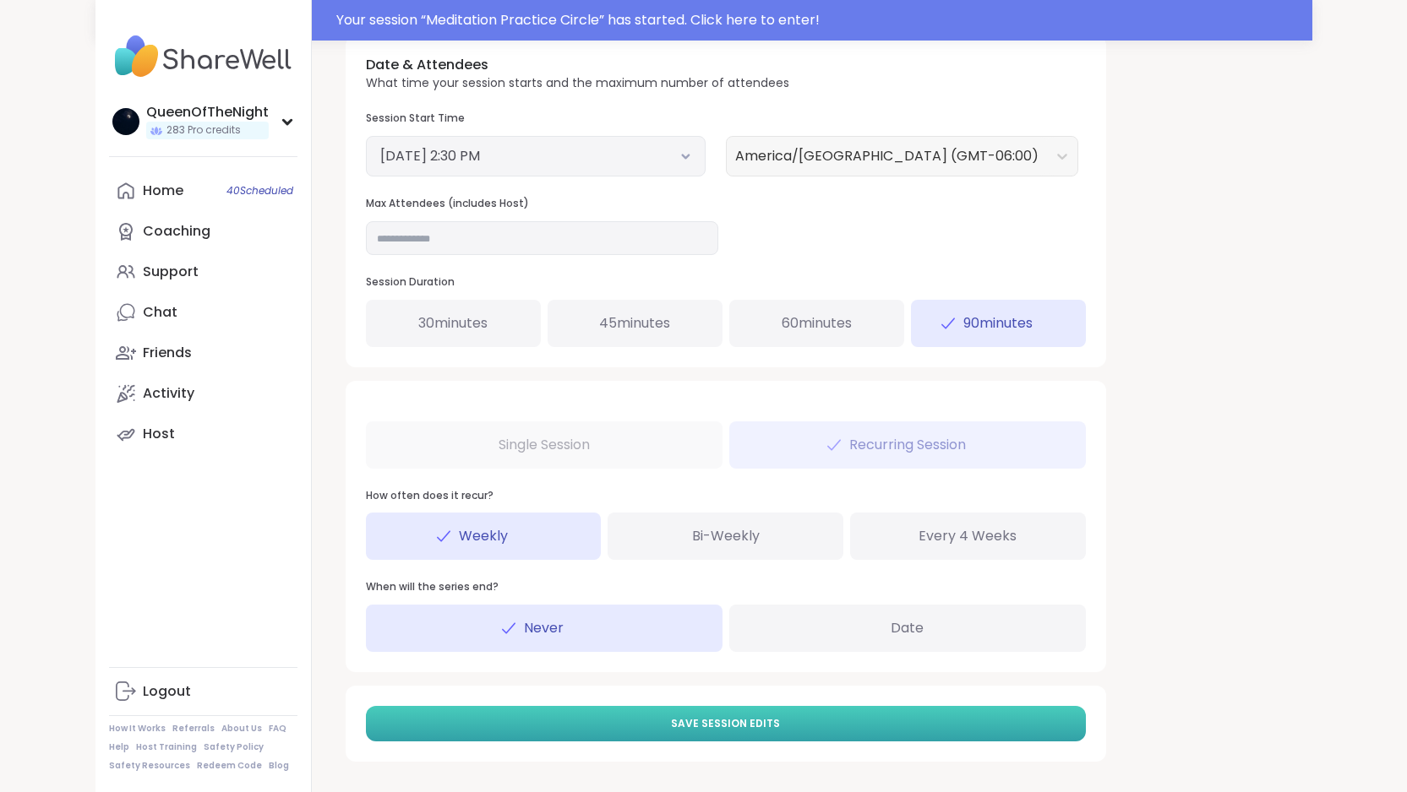
click at [671, 717] on span "Save Session Edits" at bounding box center [725, 723] width 109 height 15
click at [671, 720] on span "Save Session Edits" at bounding box center [725, 723] width 109 height 15
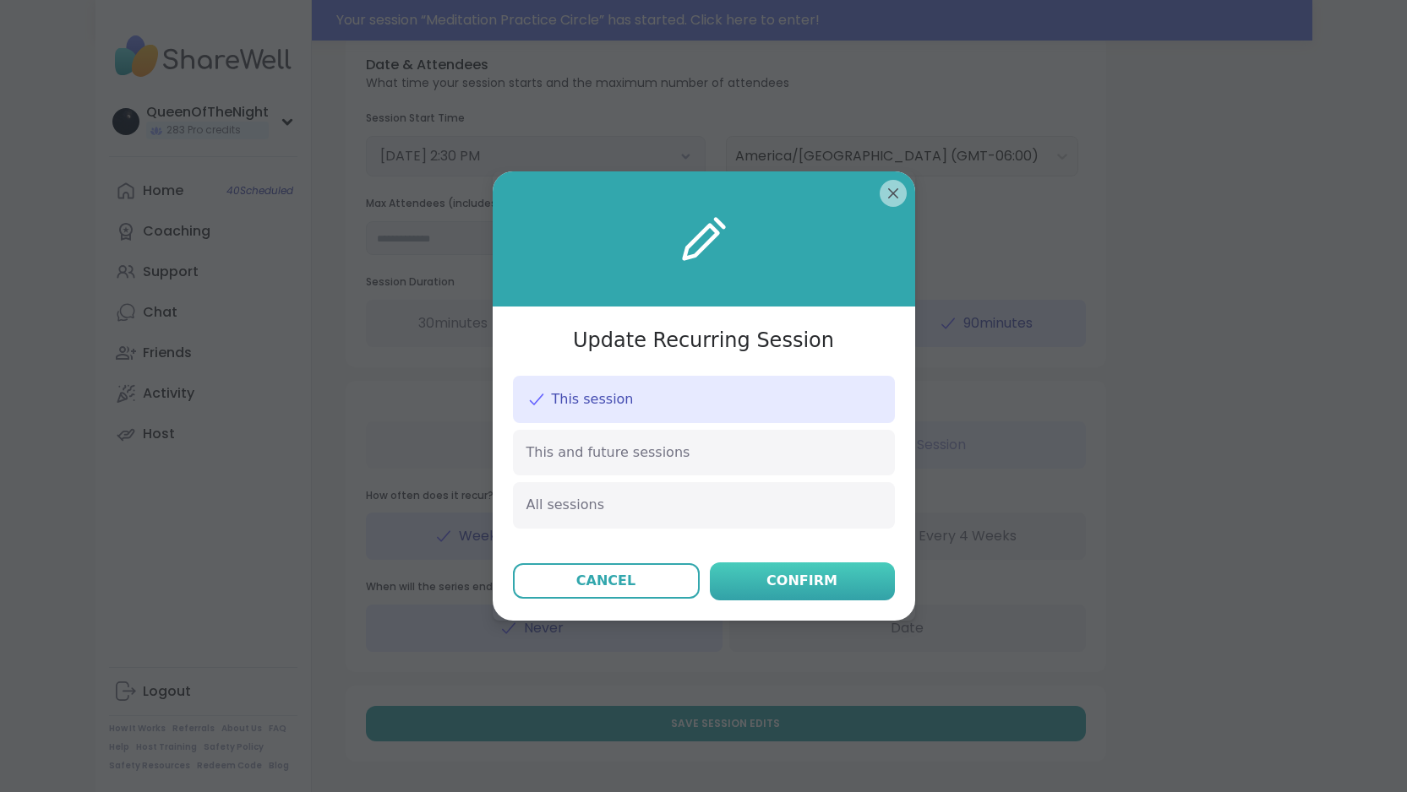
click at [820, 564] on button "Confirm" at bounding box center [802, 582] width 185 height 38
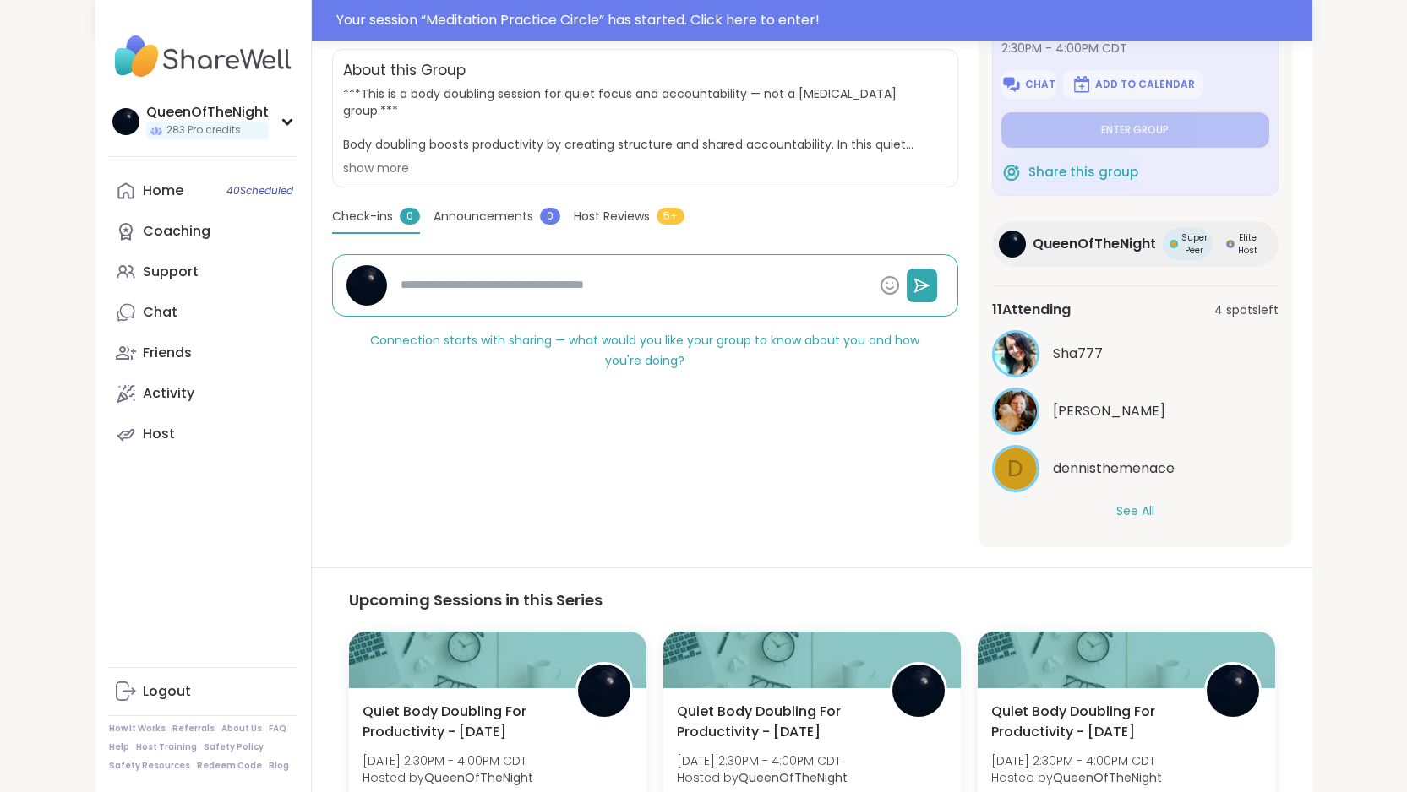
scroll to position [351, 0]
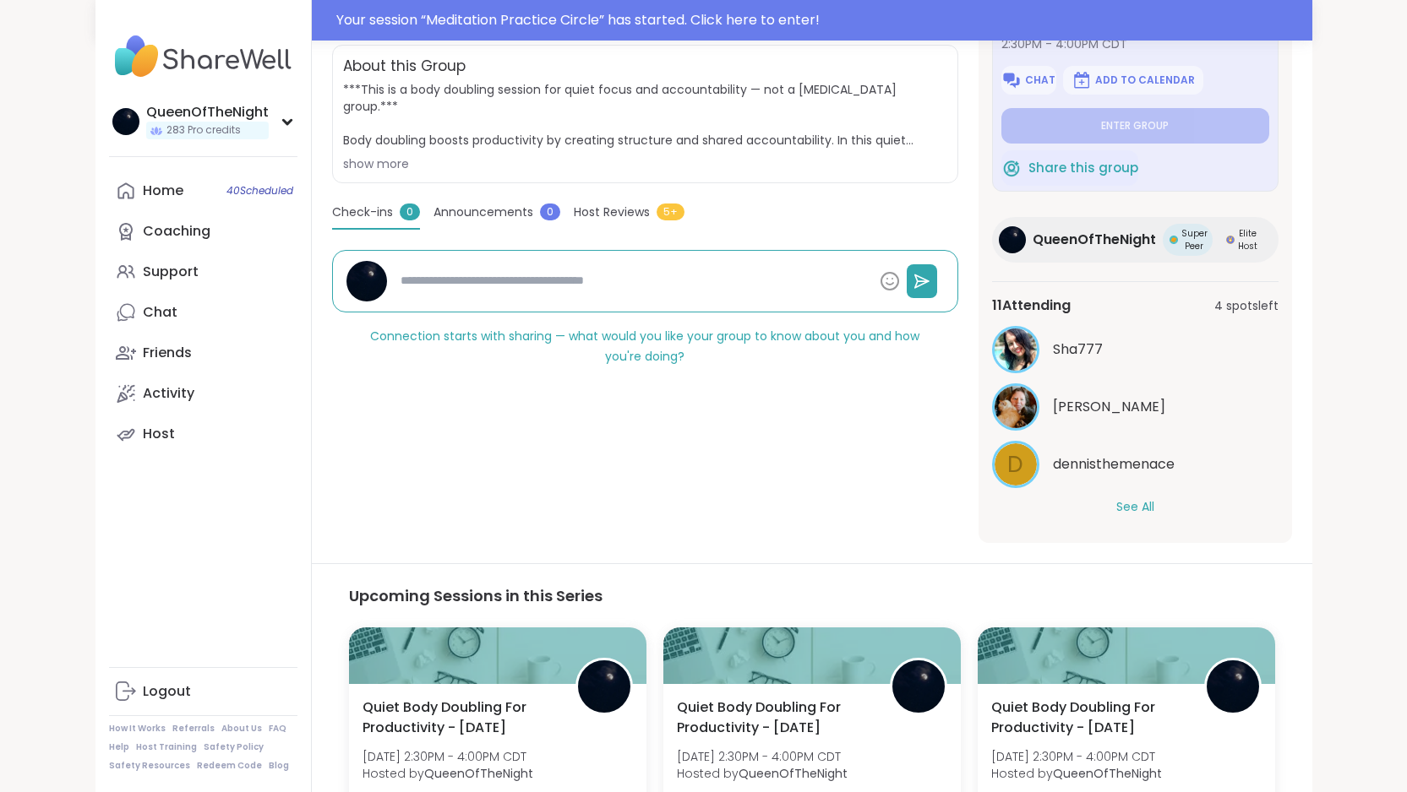
click at [1154, 511] on button "See All" at bounding box center [1135, 507] width 38 height 18
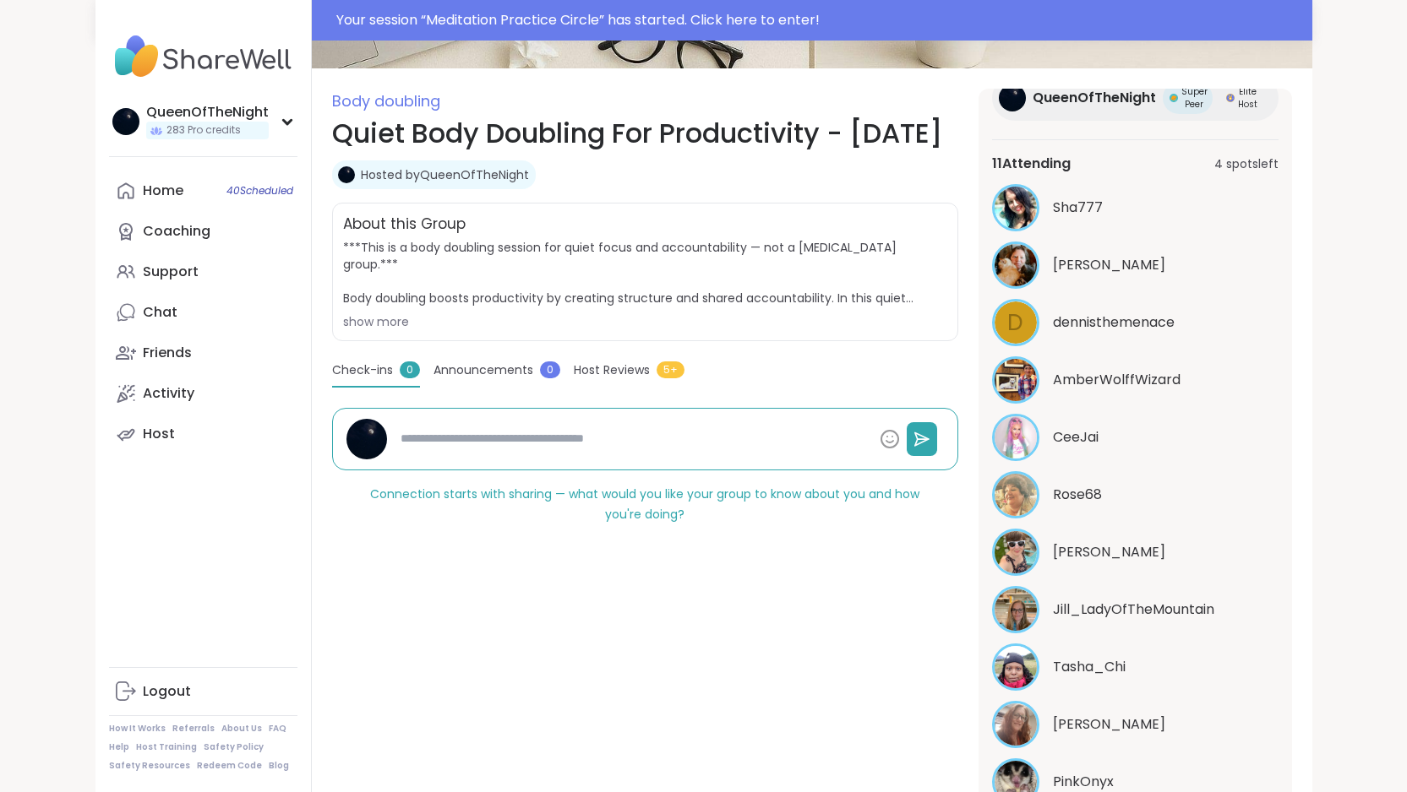
scroll to position [0, 0]
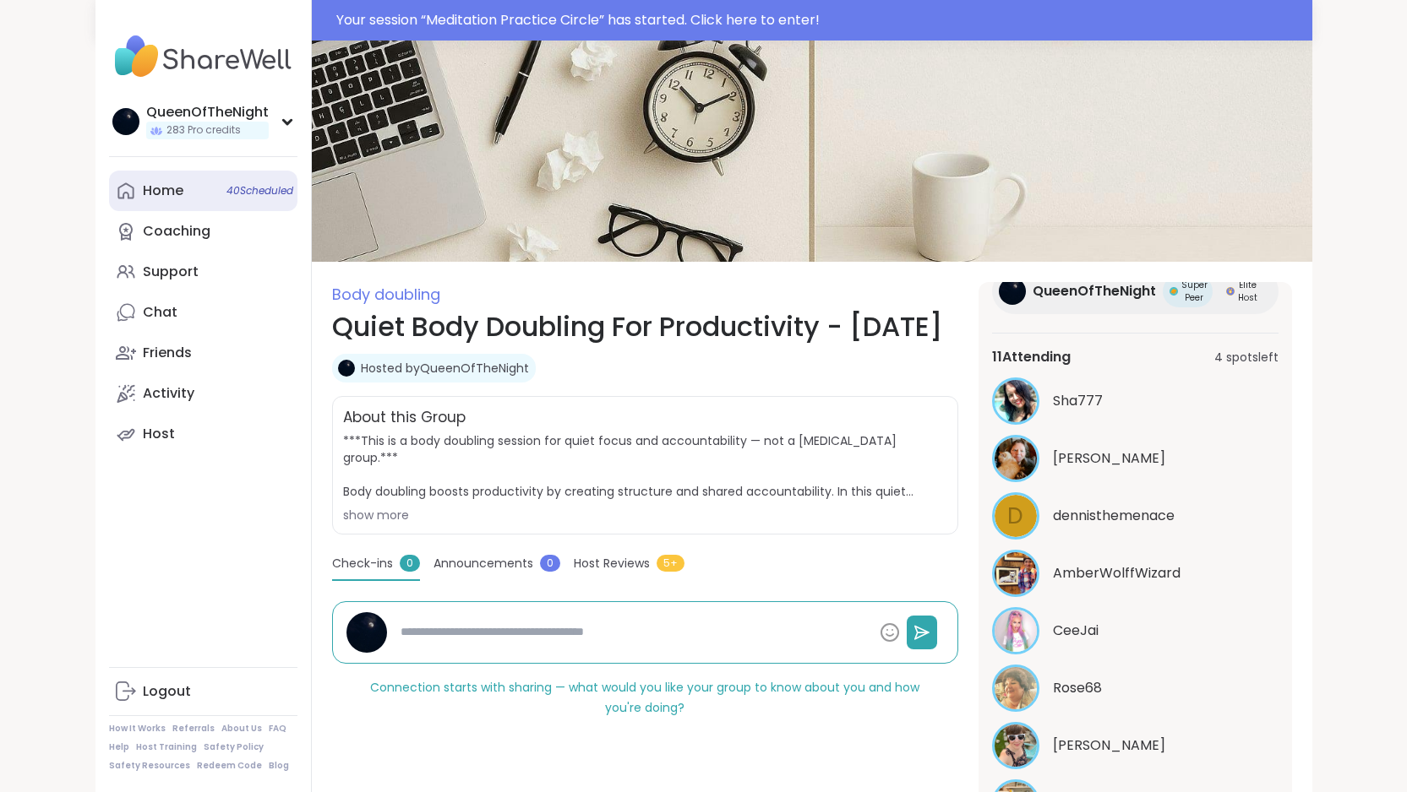
click at [143, 188] on div "Home 40 Scheduled" at bounding box center [163, 191] width 41 height 19
type textarea "*"
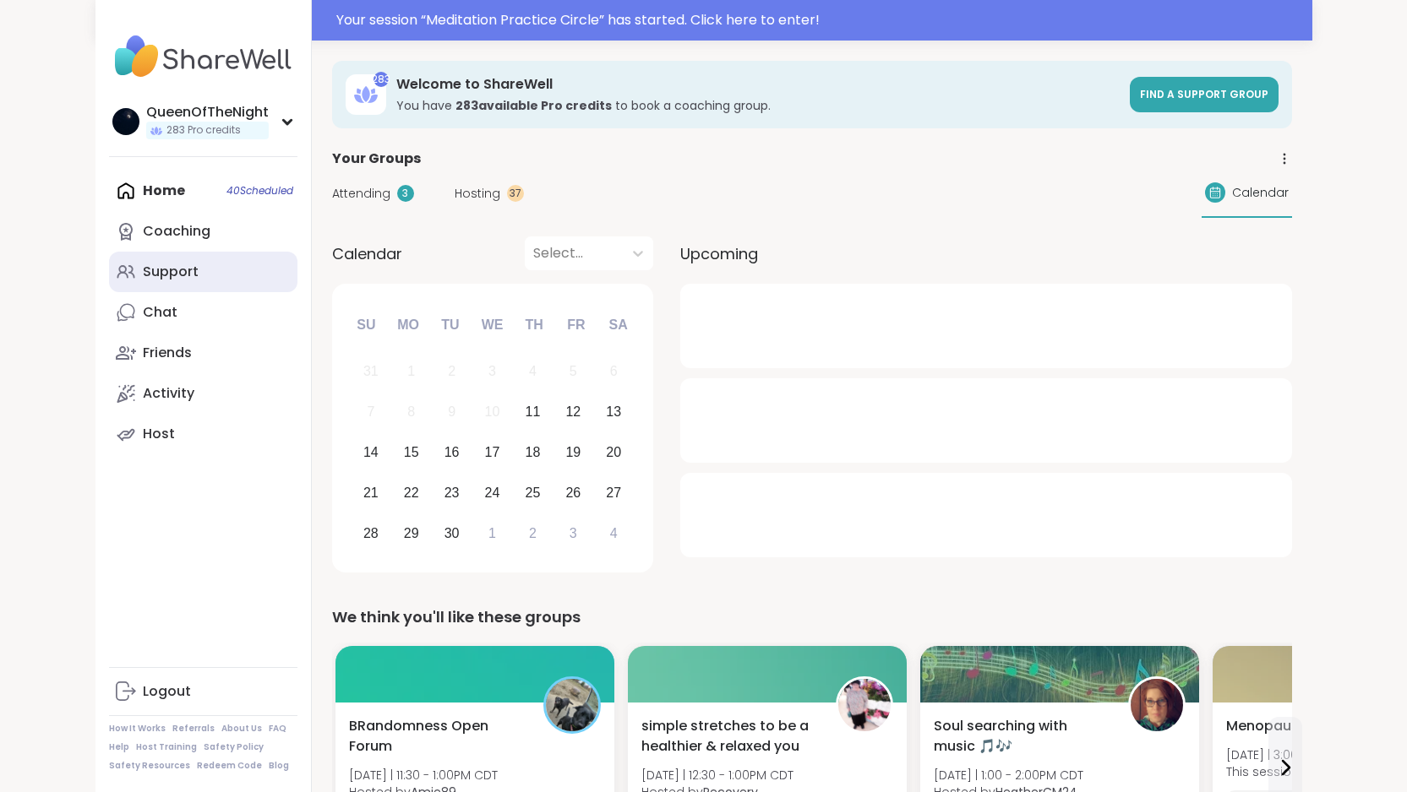
click at [143, 265] on div "Support" at bounding box center [171, 272] width 56 height 19
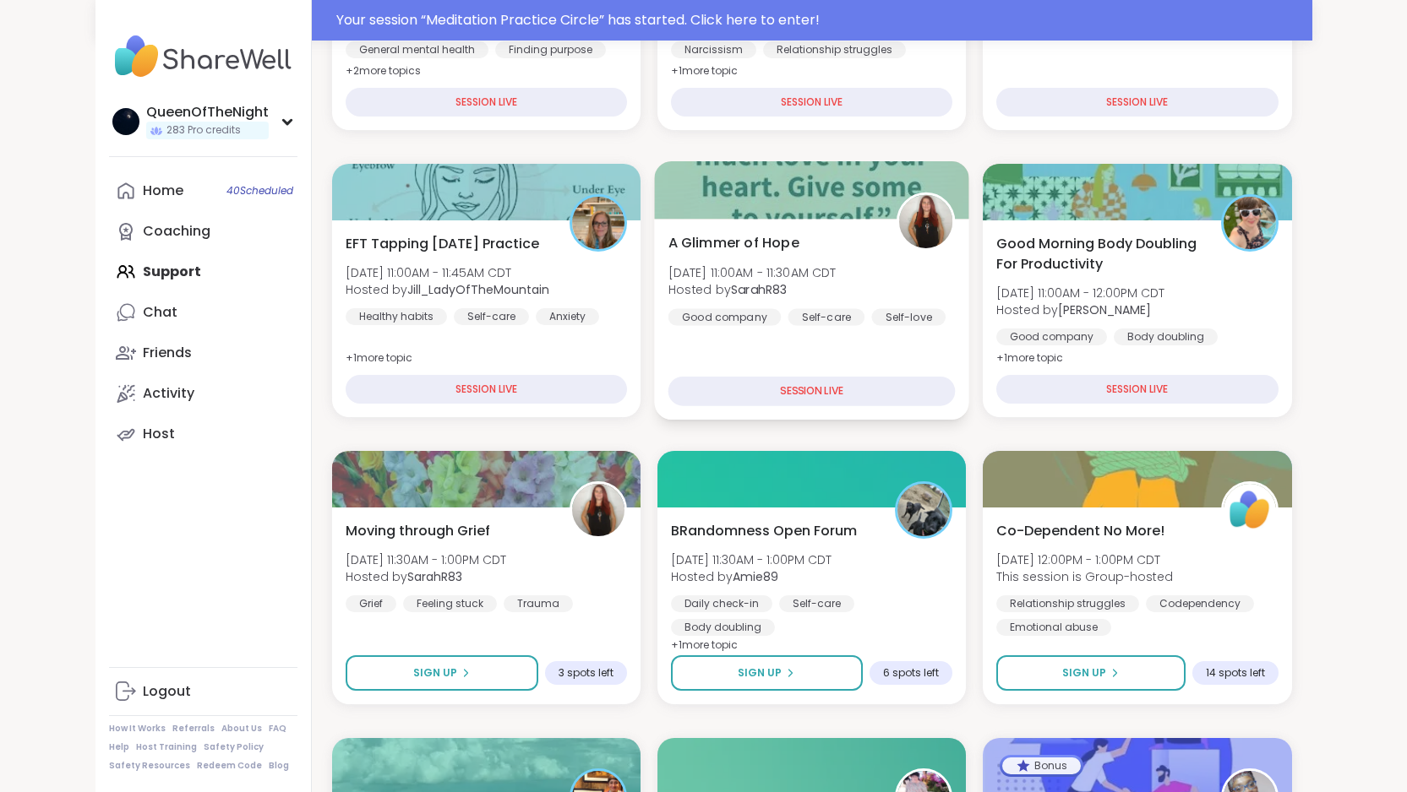
scroll to position [495, 0]
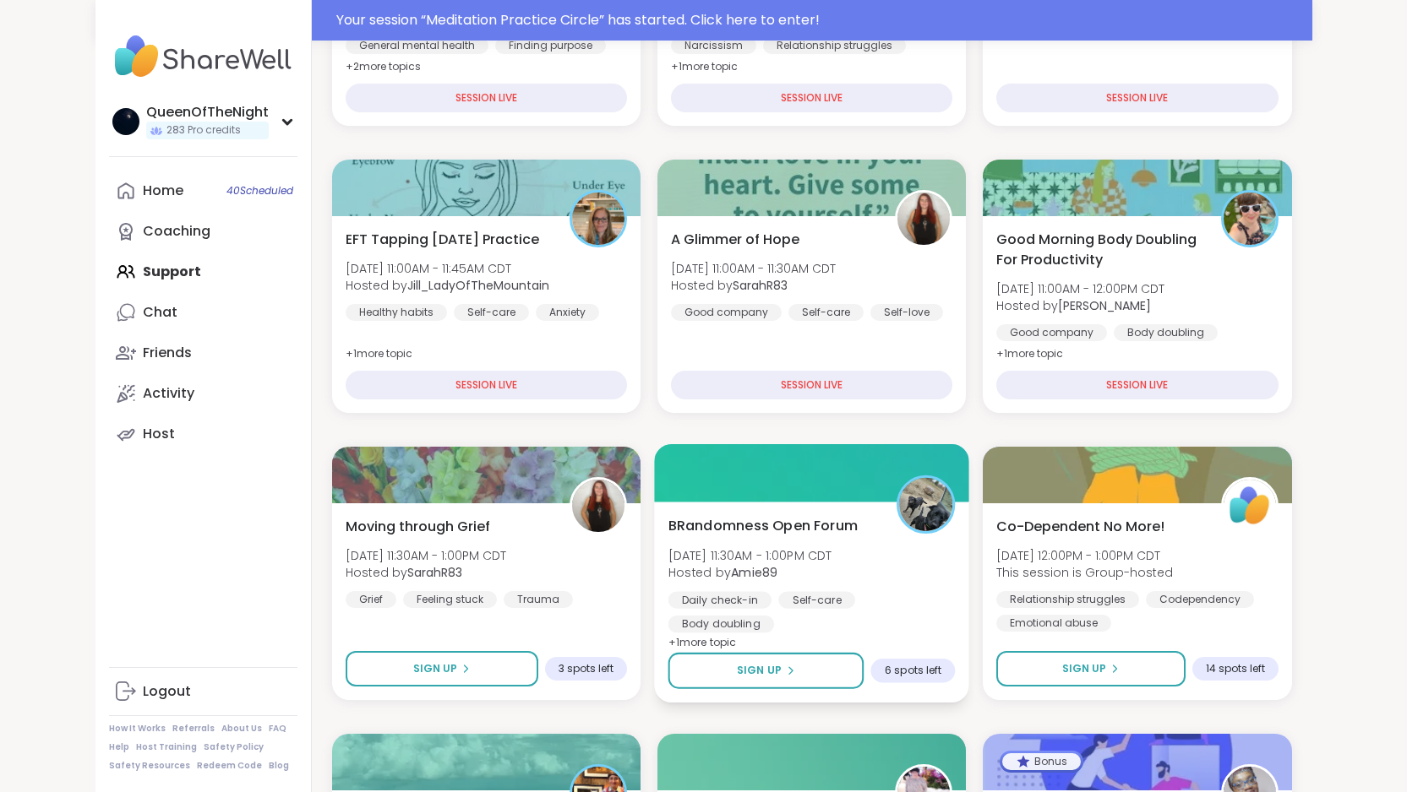
click at [969, 502] on div "BRandomness Open Forum [DATE] 11:30AM - 1:00PM CDT Hosted by Amie89 Daily check…" at bounding box center [811, 602] width 315 height 201
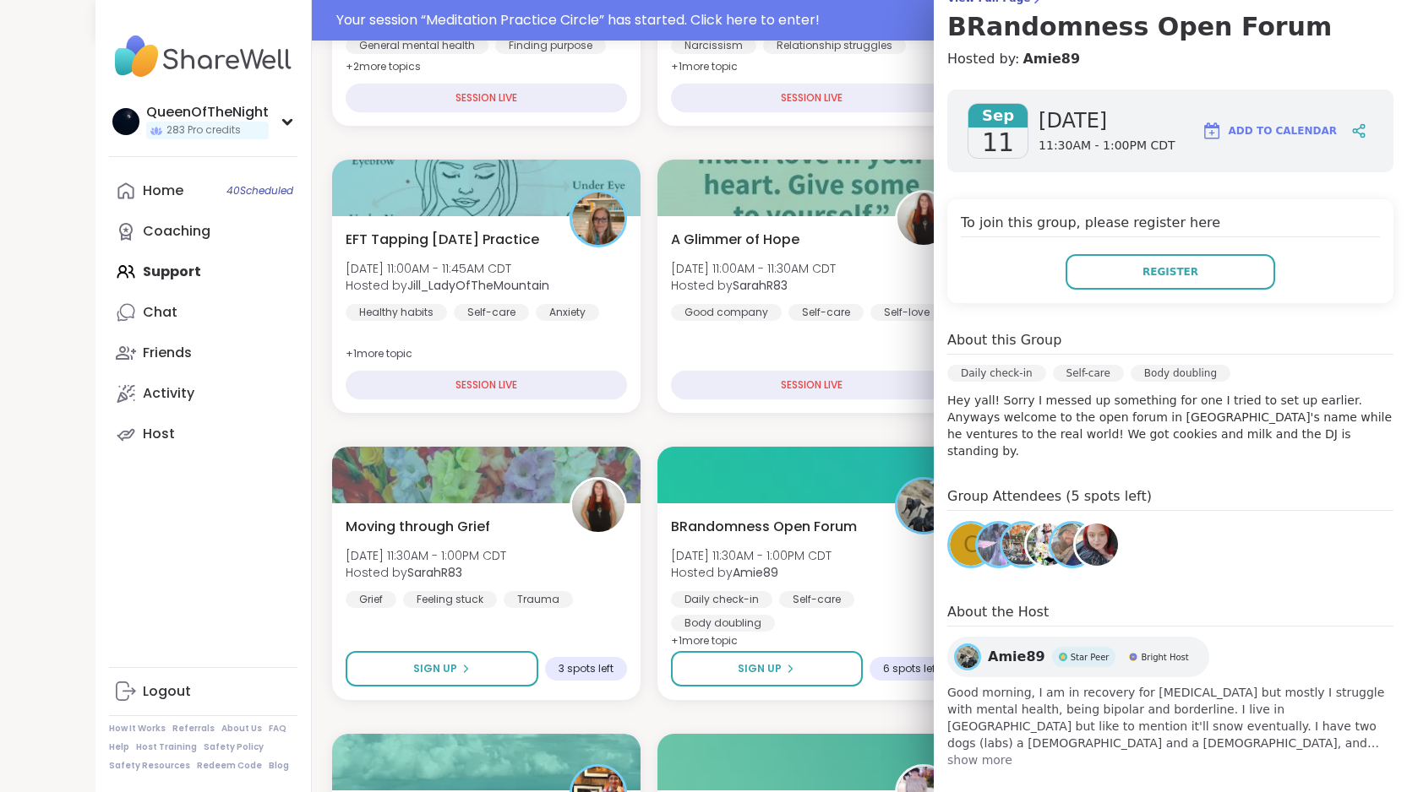
scroll to position [0, 0]
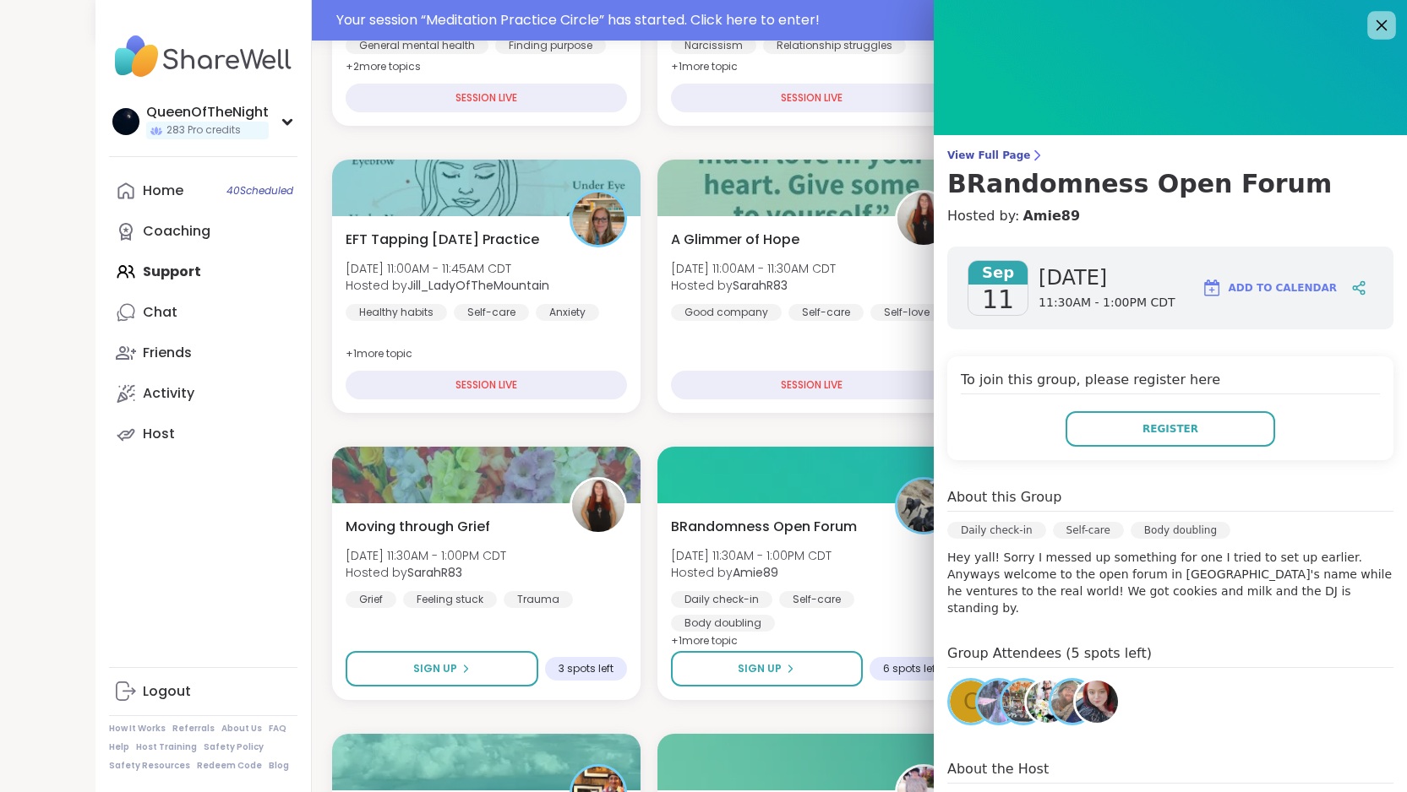
click at [1376, 27] on icon at bounding box center [1381, 25] width 11 height 11
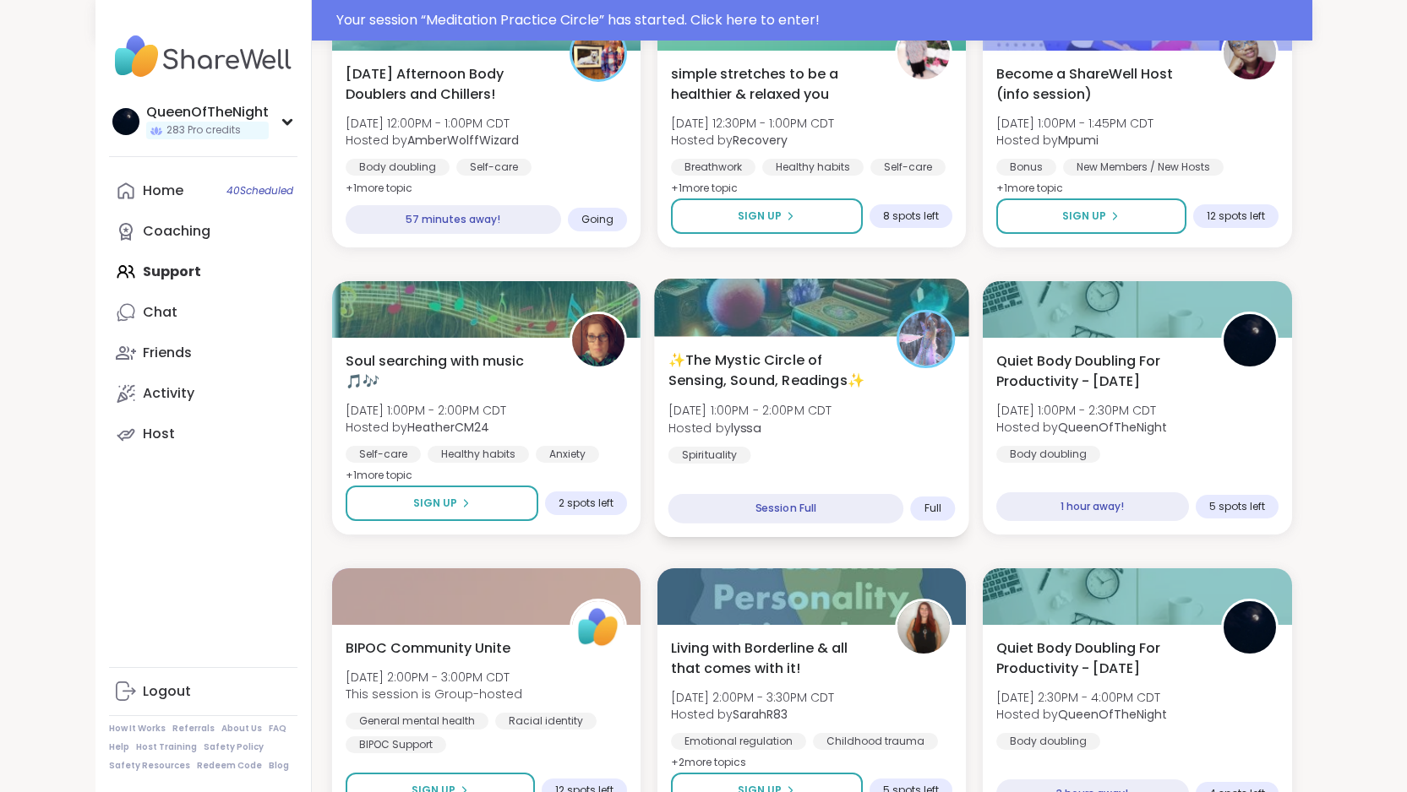
scroll to position [1239, 0]
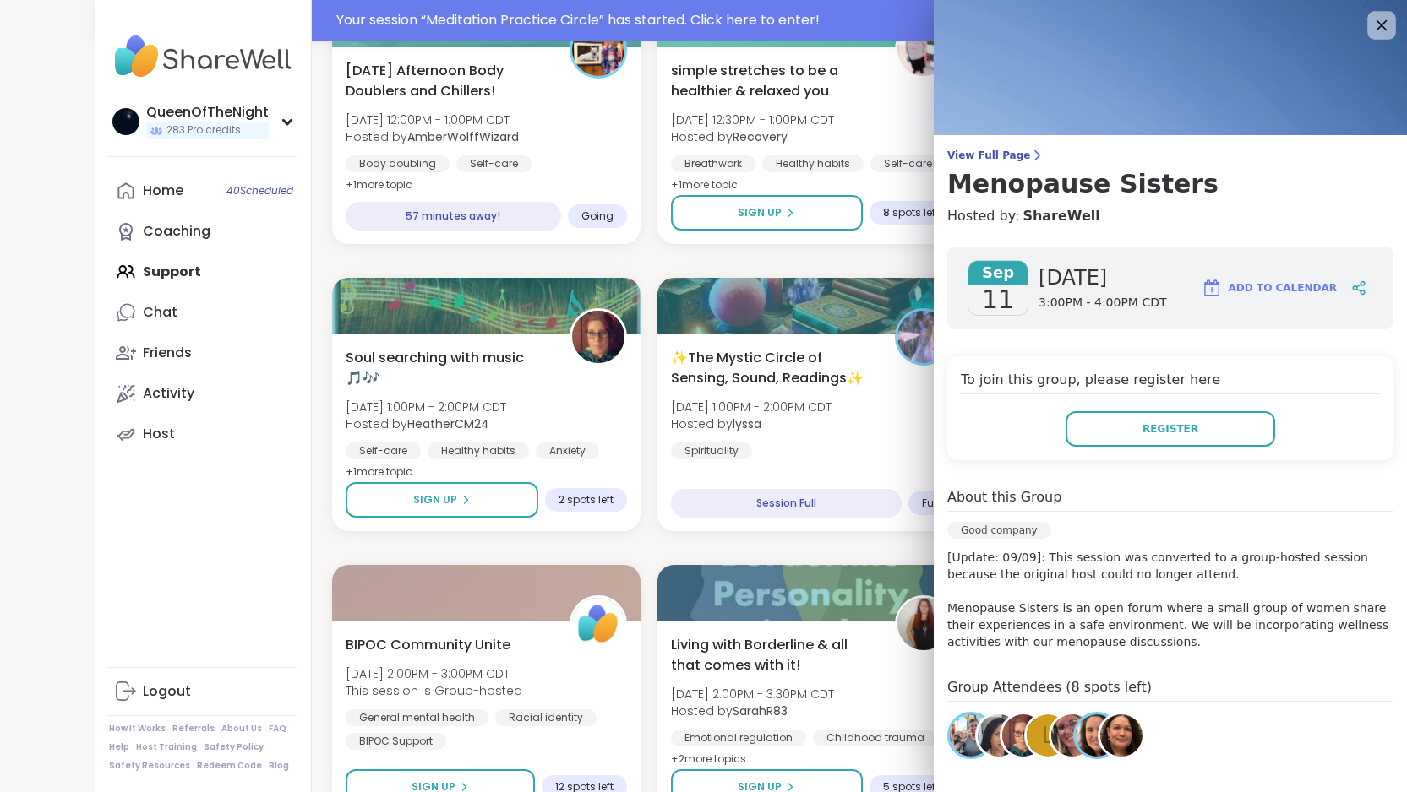
click at [1376, 25] on icon at bounding box center [1381, 25] width 11 height 11
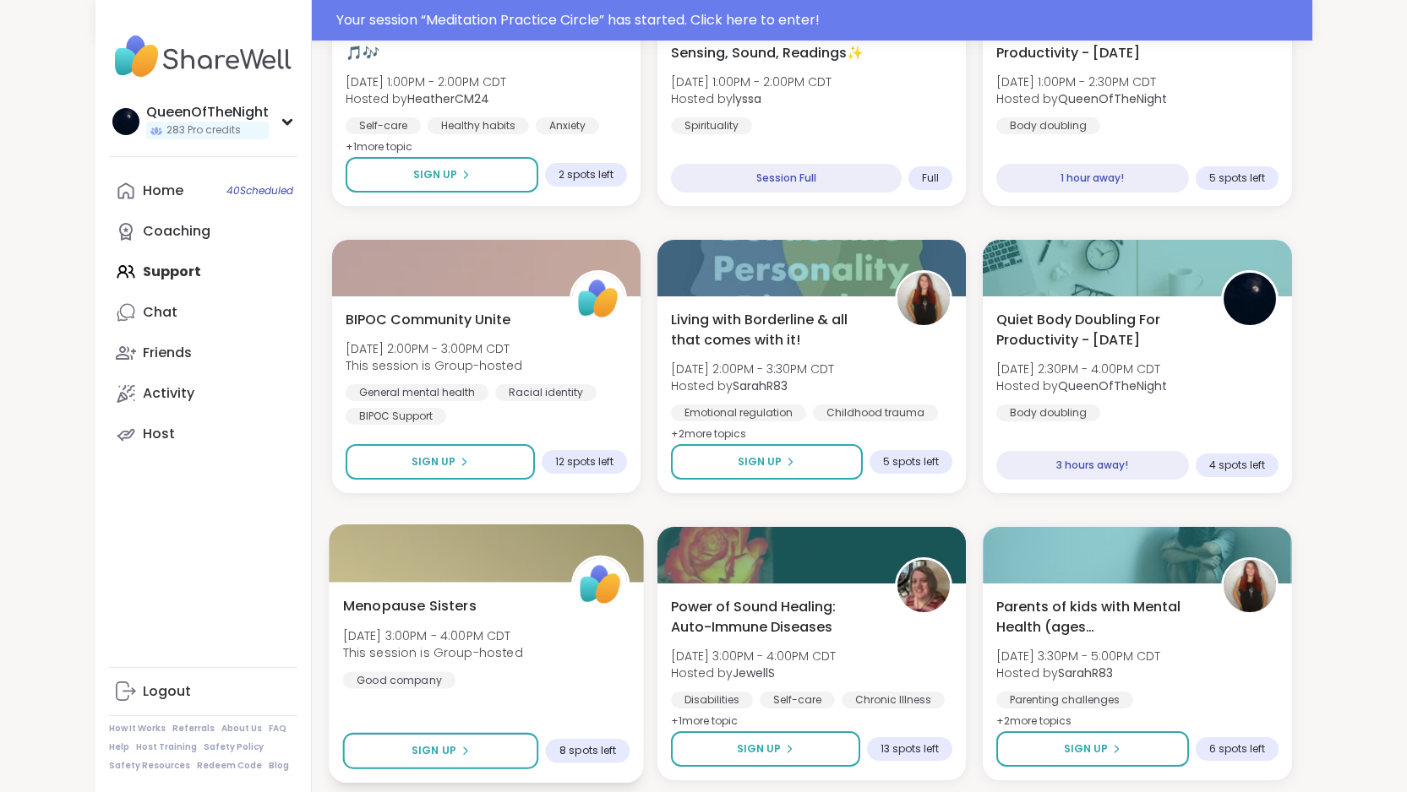
scroll to position [1568, 0]
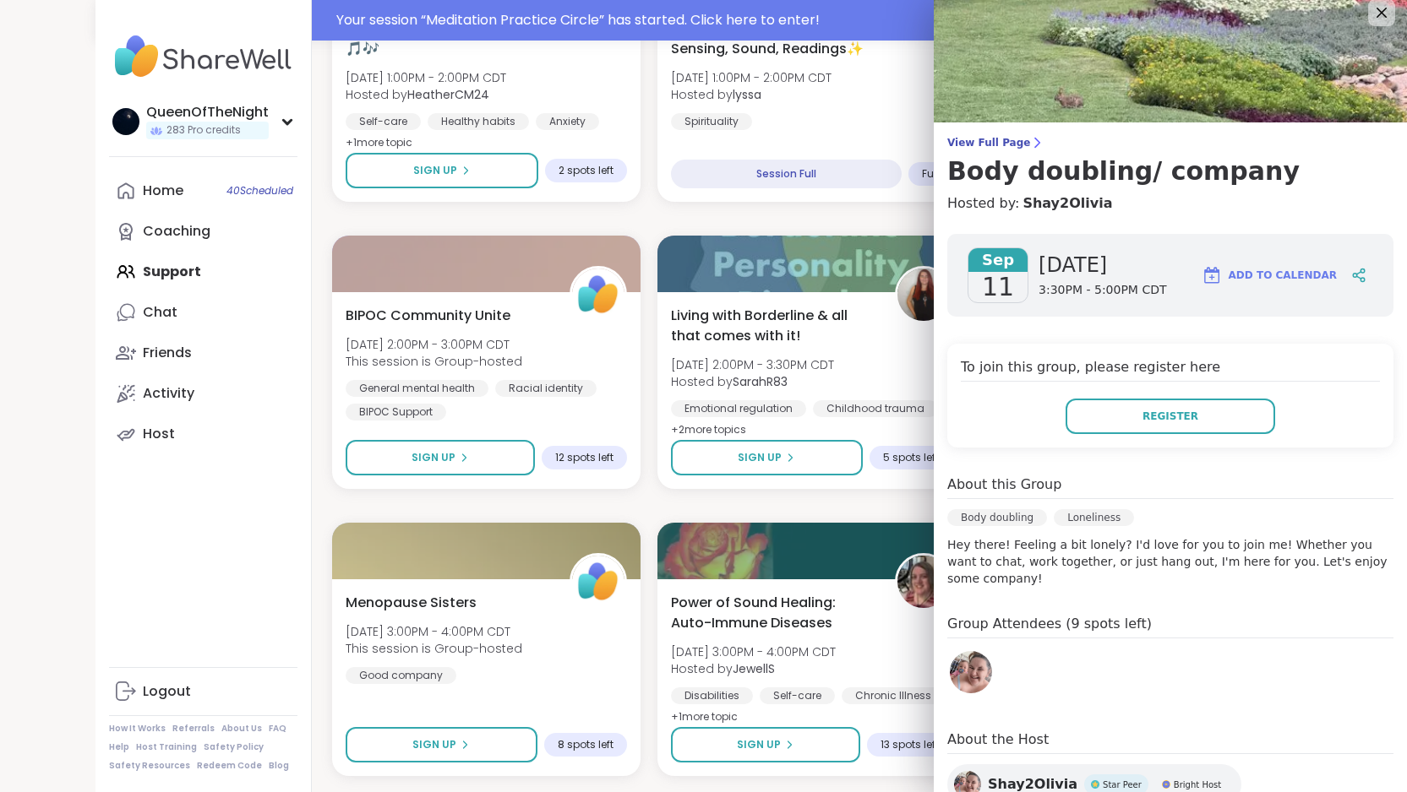
scroll to position [0, 0]
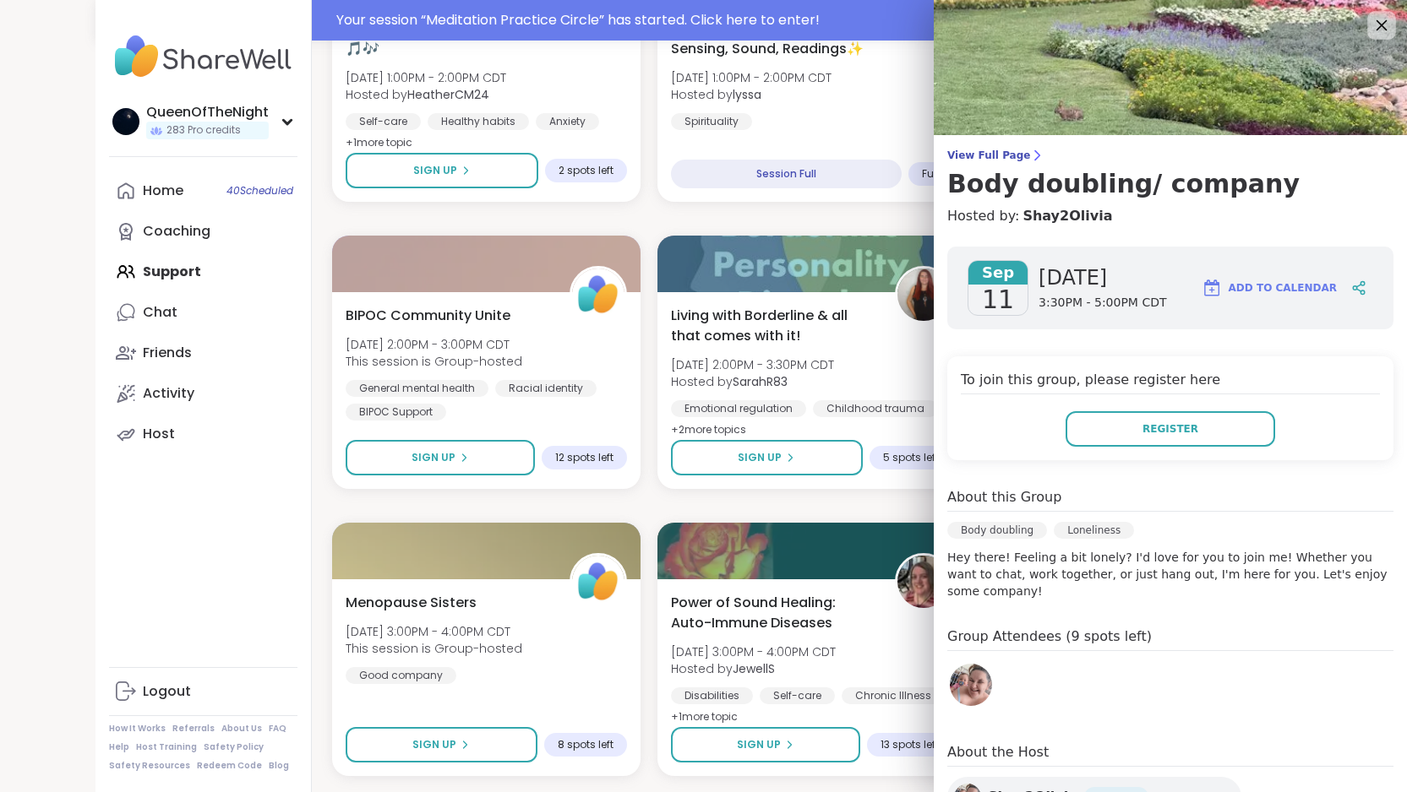
click at [1370, 28] on icon at bounding box center [1380, 24] width 21 height 21
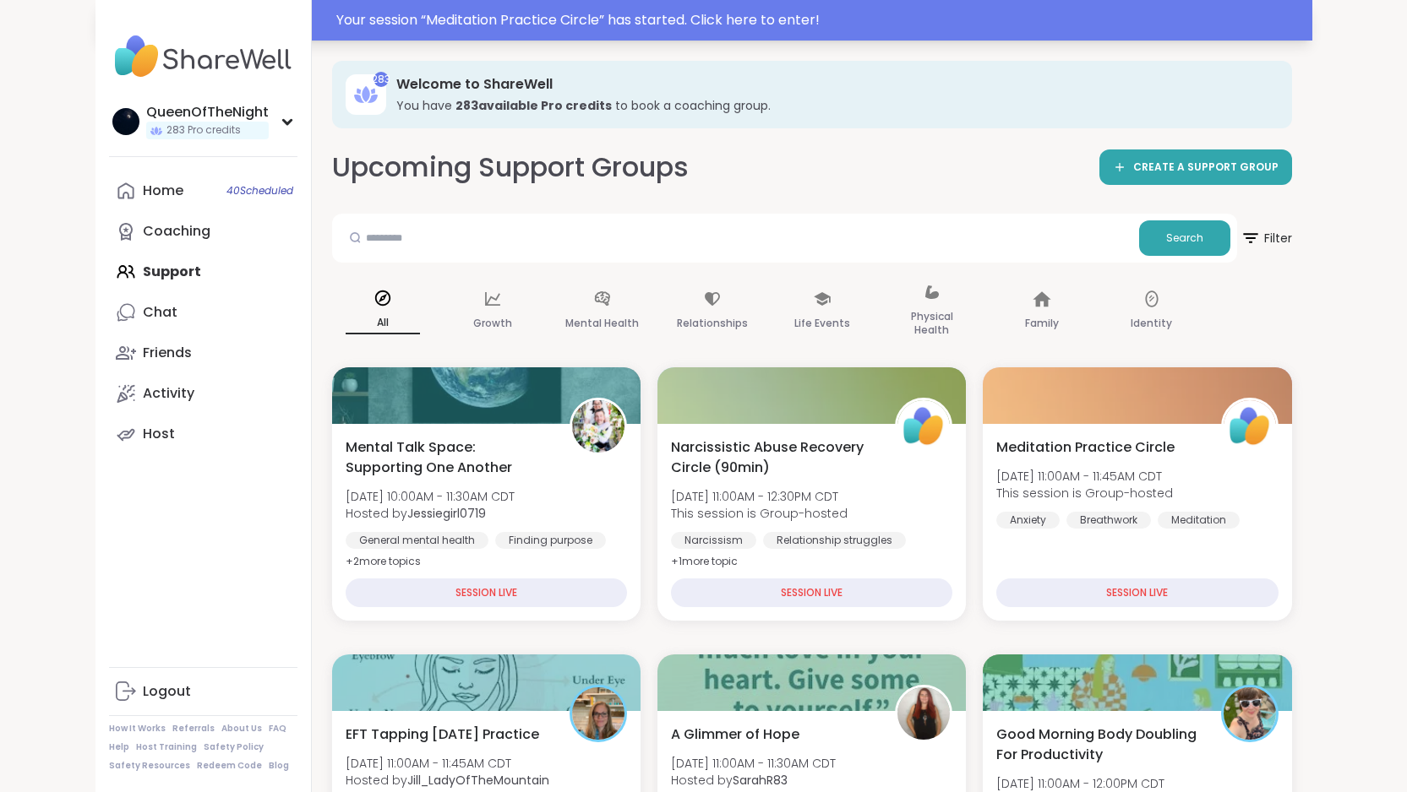
click at [541, 21] on div "Your session “ Meditation Practice Circle ” has started. Click here to enter!" at bounding box center [819, 20] width 966 height 20
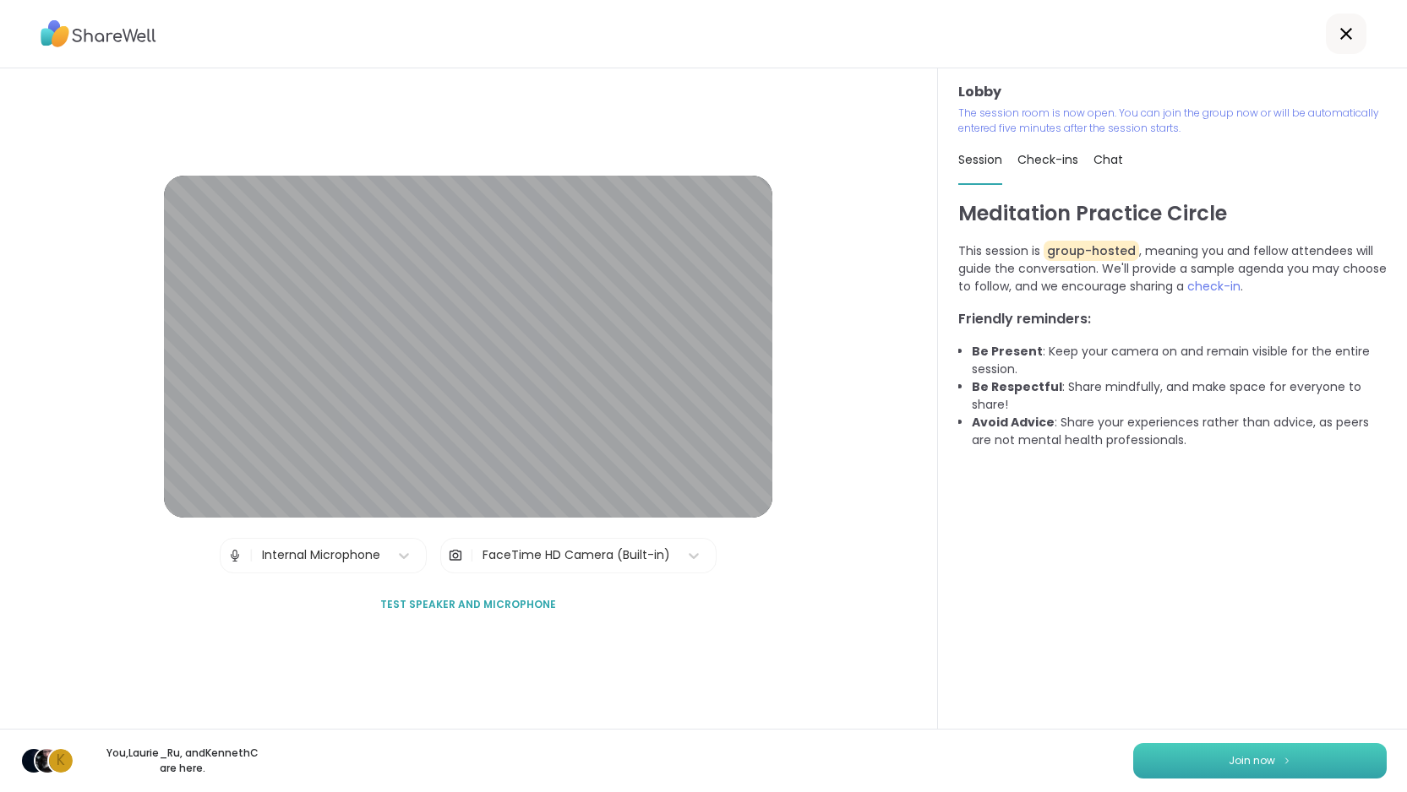
click at [1211, 761] on button "Join now" at bounding box center [1259, 760] width 253 height 35
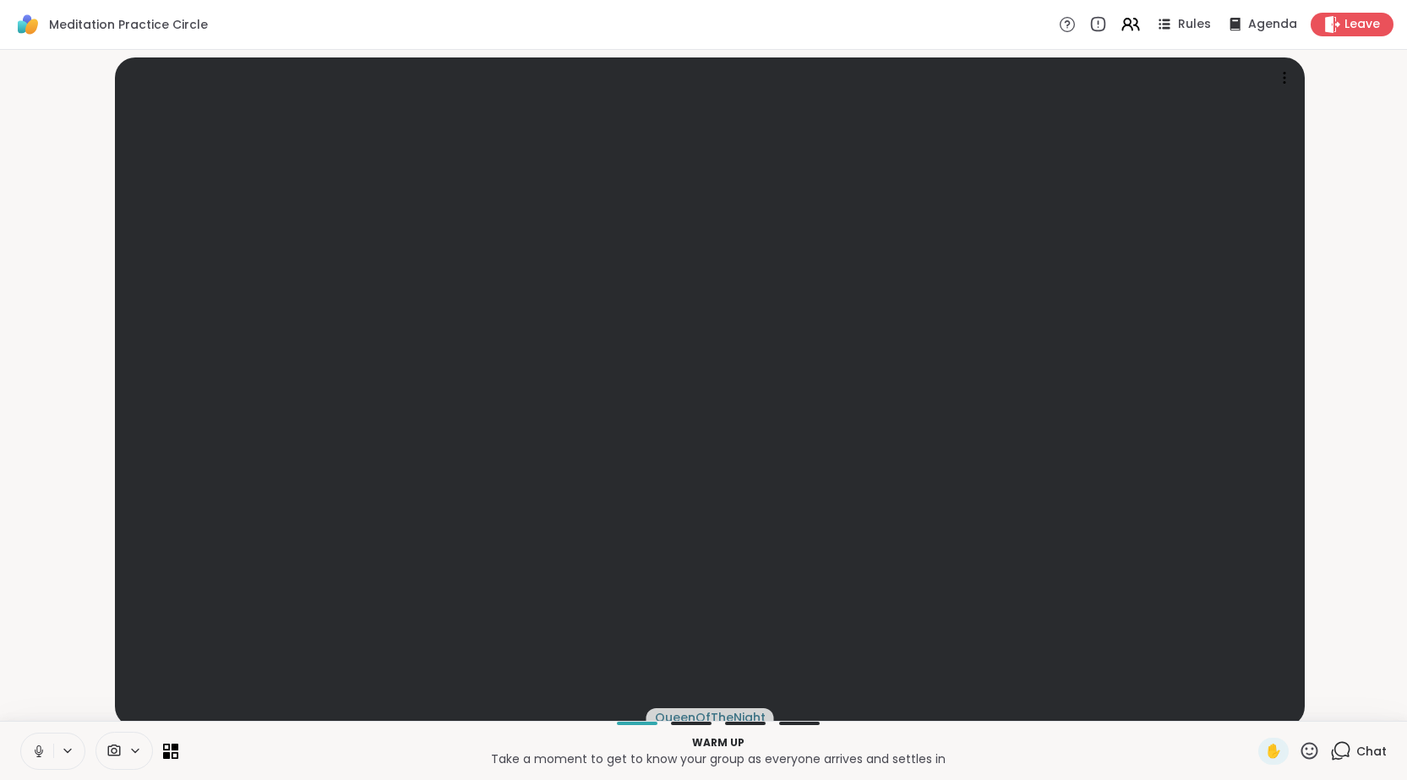
click at [47, 762] on button at bounding box center [37, 750] width 32 height 35
click at [1134, 25] on icon at bounding box center [1129, 24] width 21 height 21
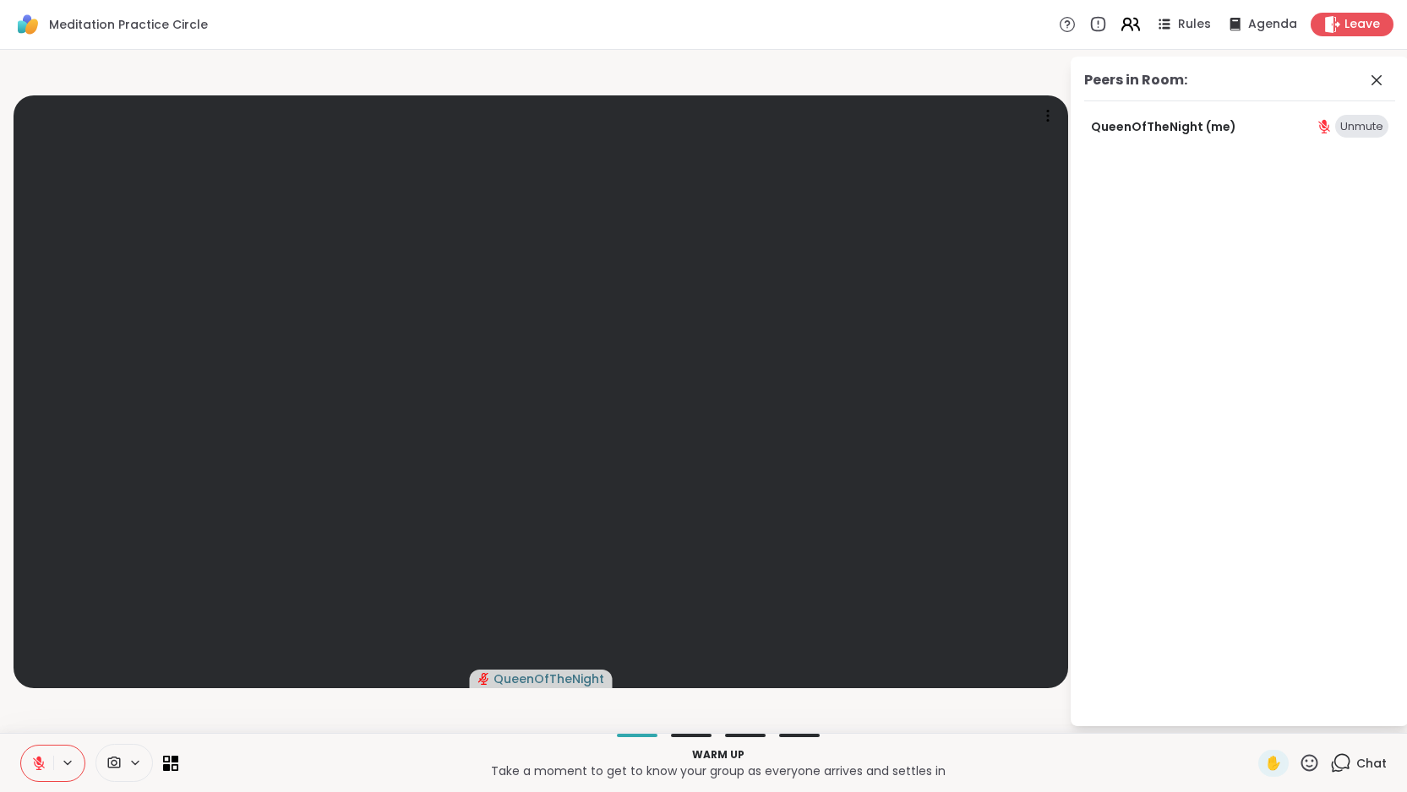
click at [1134, 25] on icon at bounding box center [1129, 24] width 21 height 21
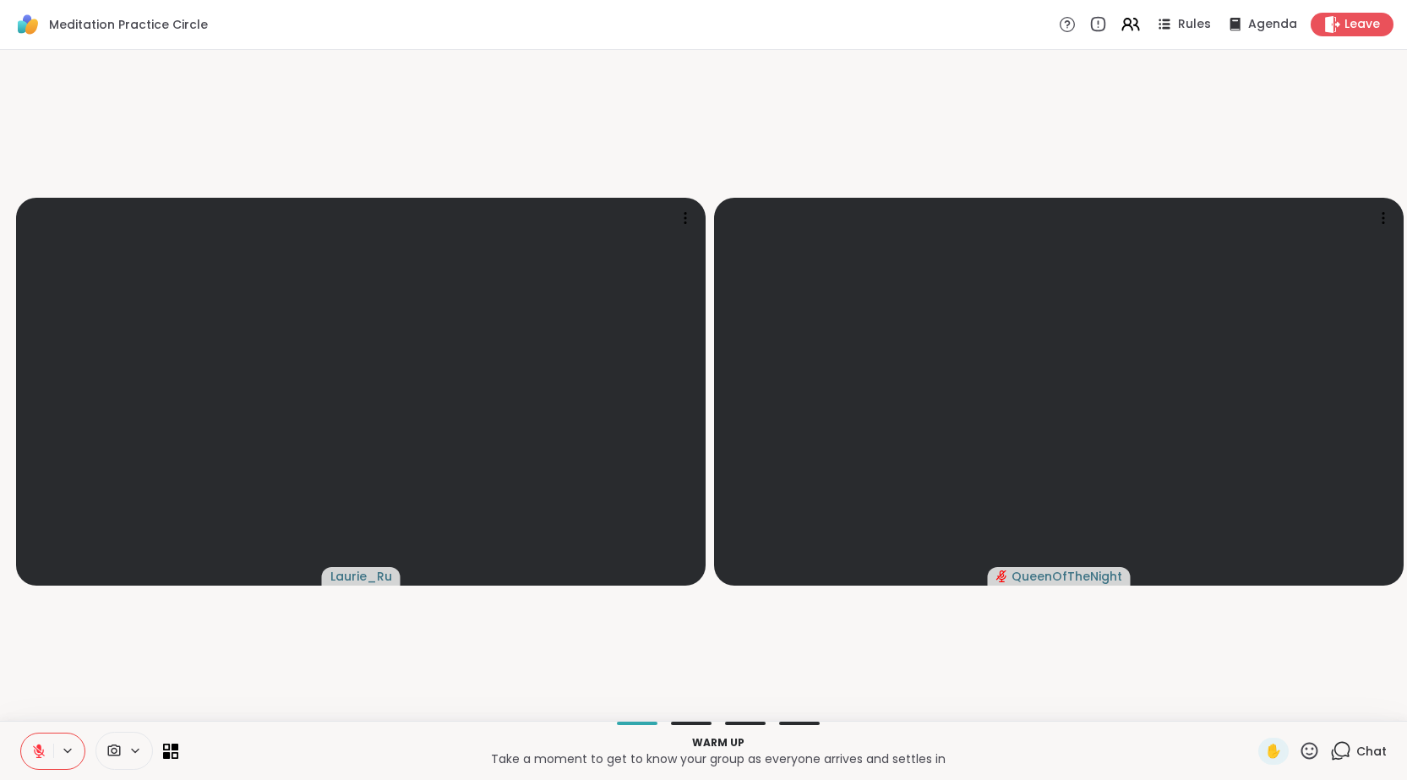
click at [734, 710] on video-player-container "[PERSON_NAME]" at bounding box center [703, 385] width 1386 height 657
click at [1359, 27] on span "Leave" at bounding box center [1362, 25] width 37 height 18
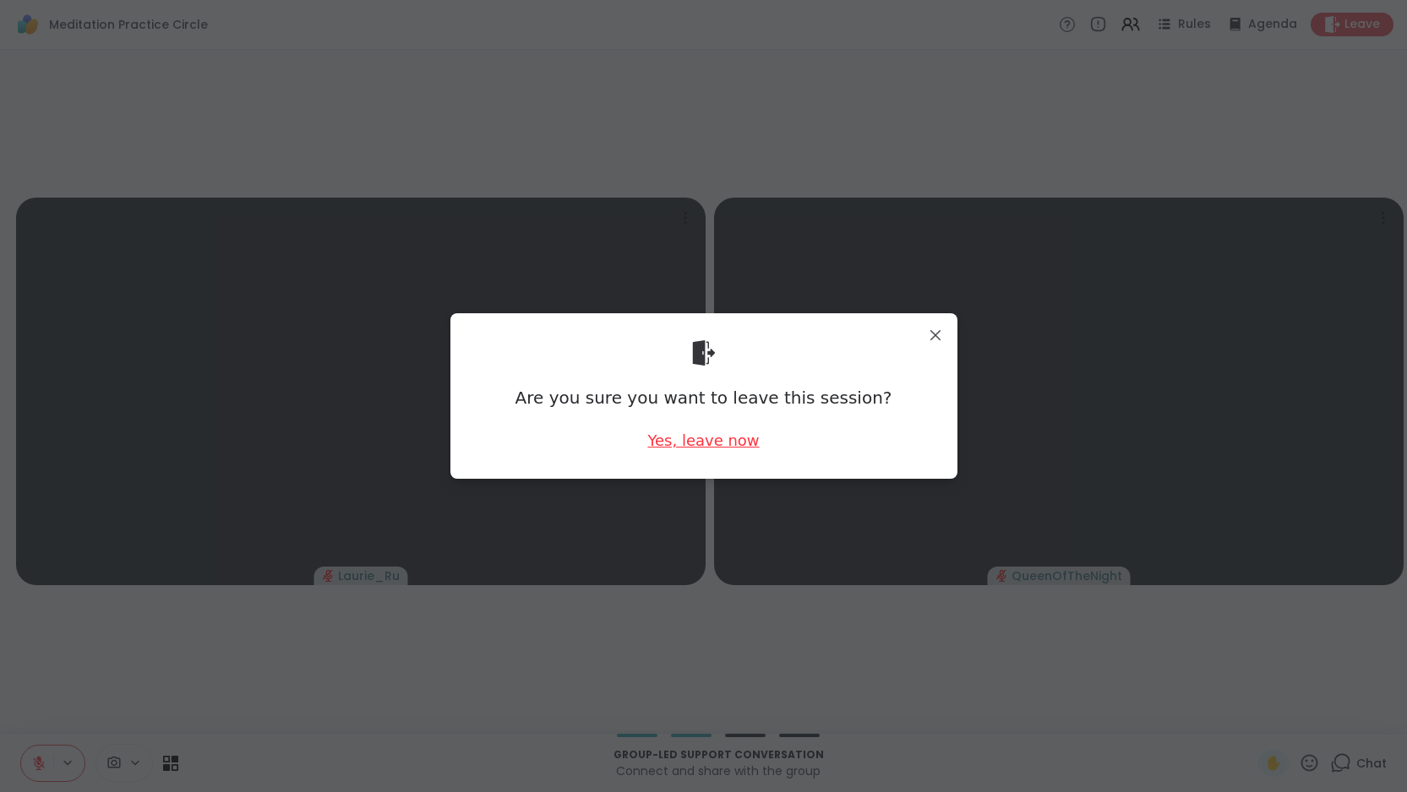
click at [733, 441] on div "Yes, leave now" at bounding box center [703, 440] width 112 height 21
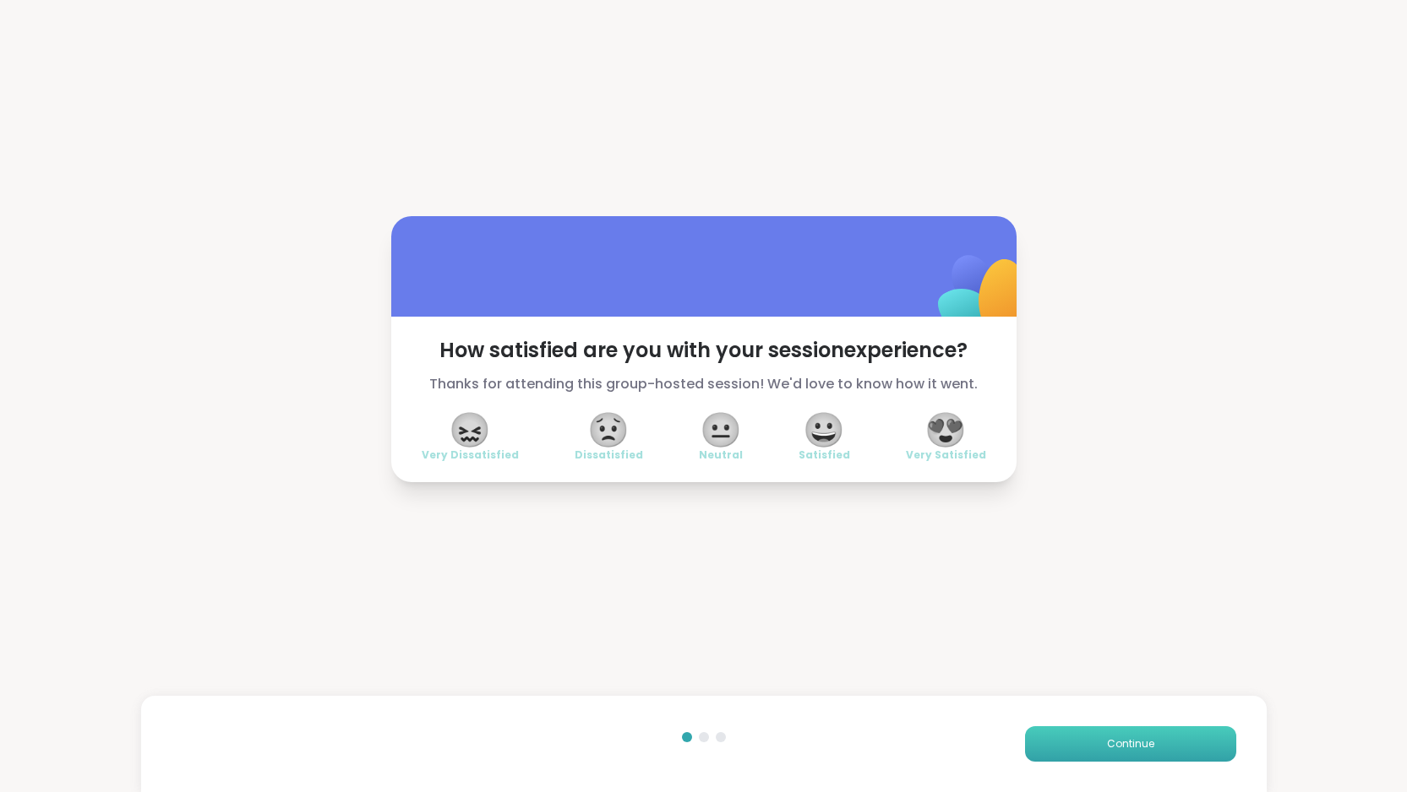
click at [1158, 743] on button "Continue" at bounding box center [1130, 744] width 211 height 35
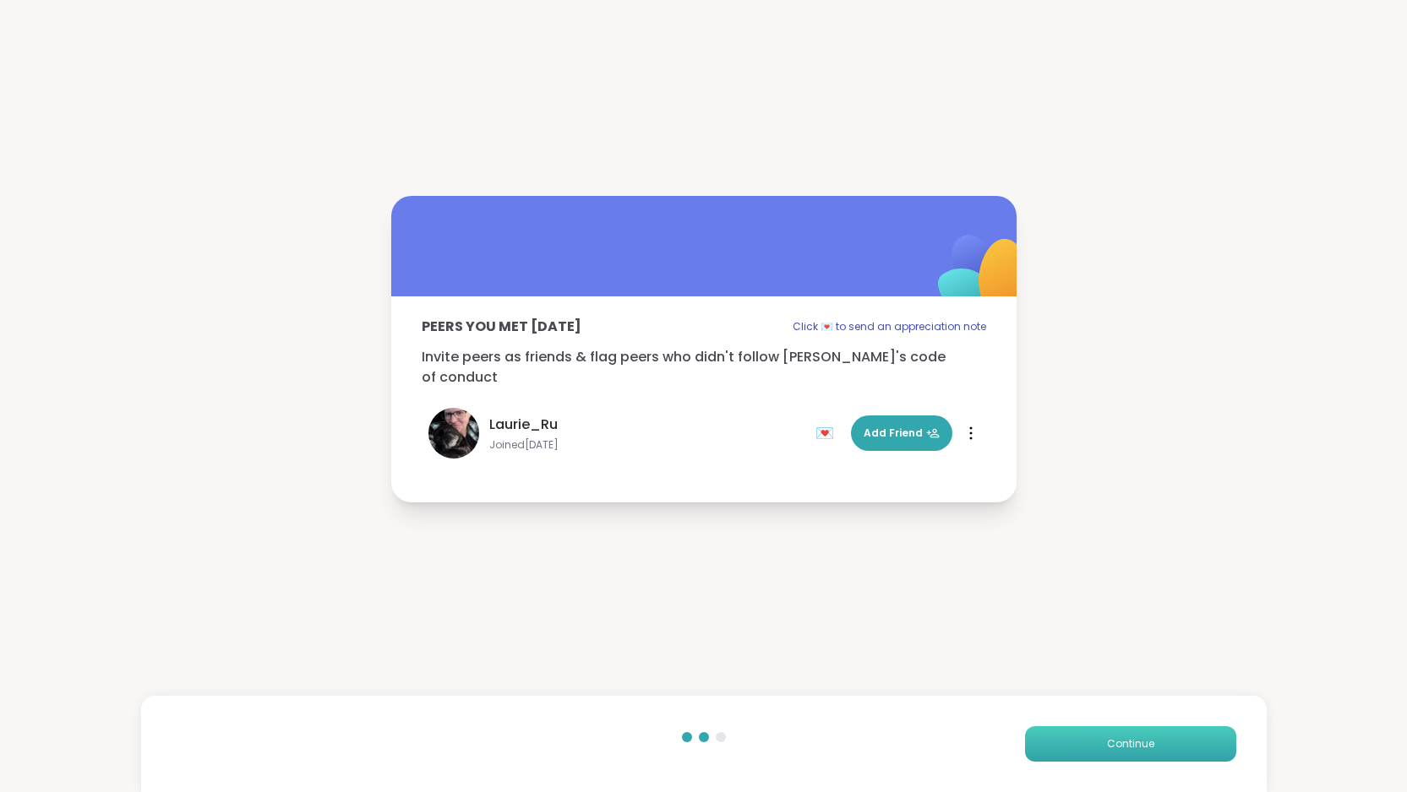
click at [1158, 743] on button "Continue" at bounding box center [1130, 744] width 211 height 35
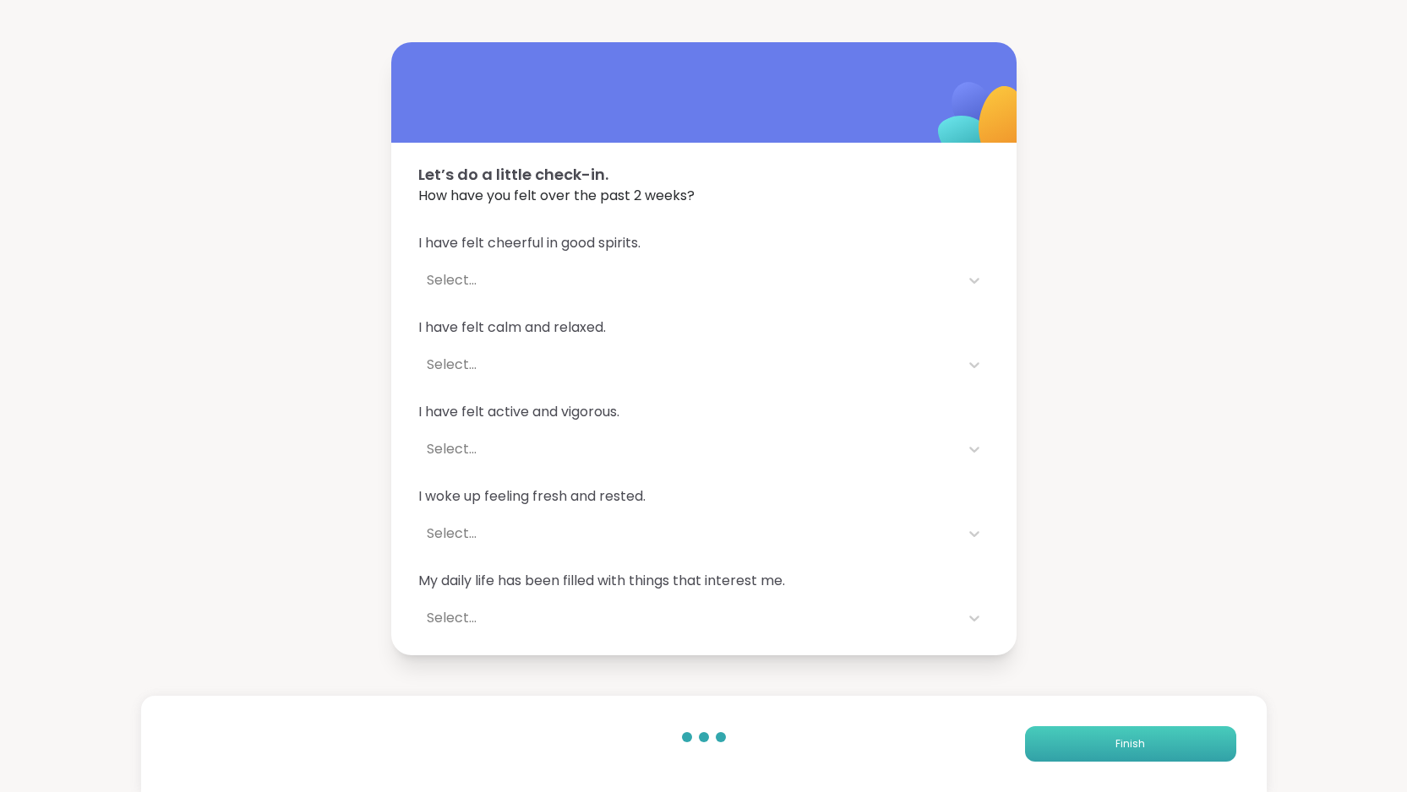
click at [1158, 743] on button "Finish" at bounding box center [1130, 744] width 211 height 35
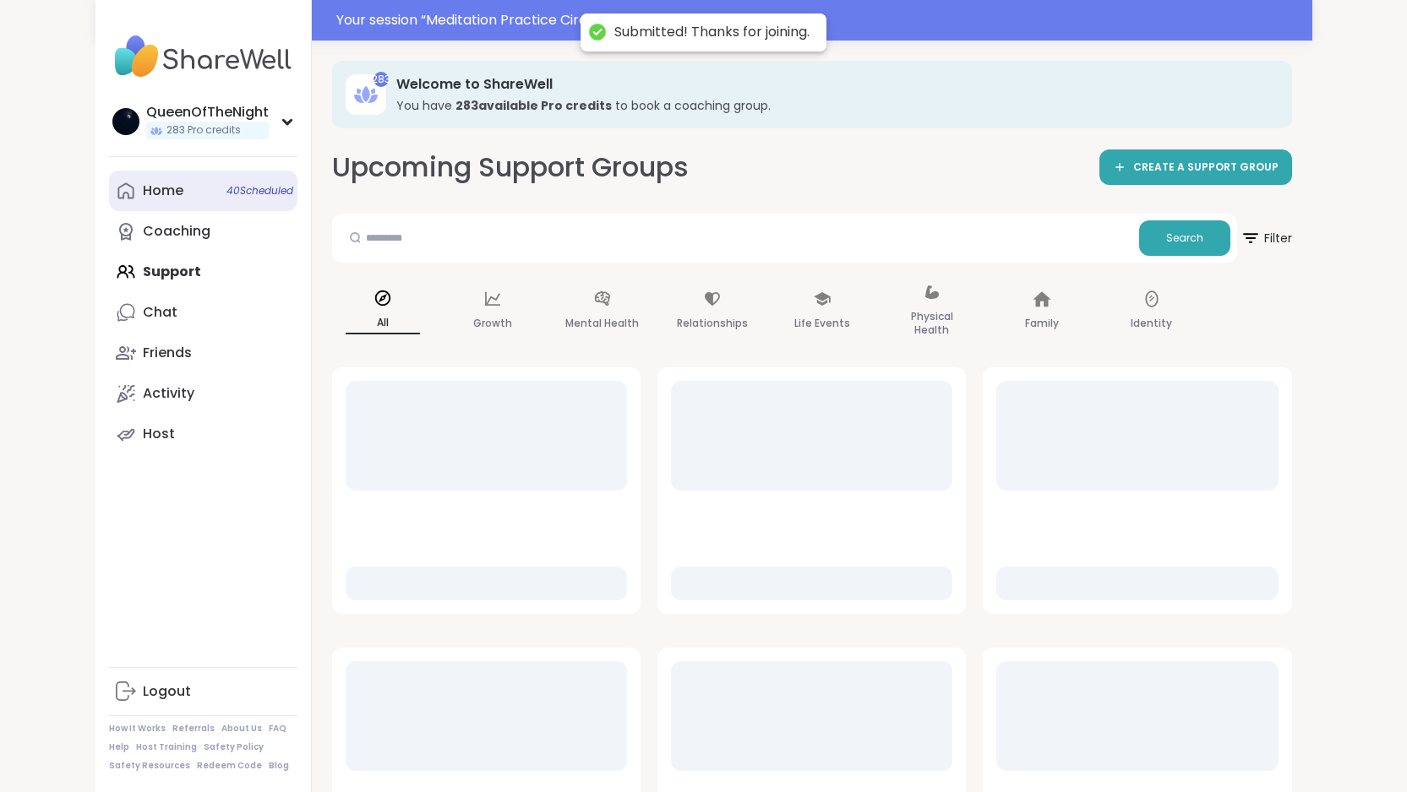
click at [143, 199] on div "Home 40 Scheduled" at bounding box center [163, 191] width 41 height 19
